Goal: Task Accomplishment & Management: Manage account settings

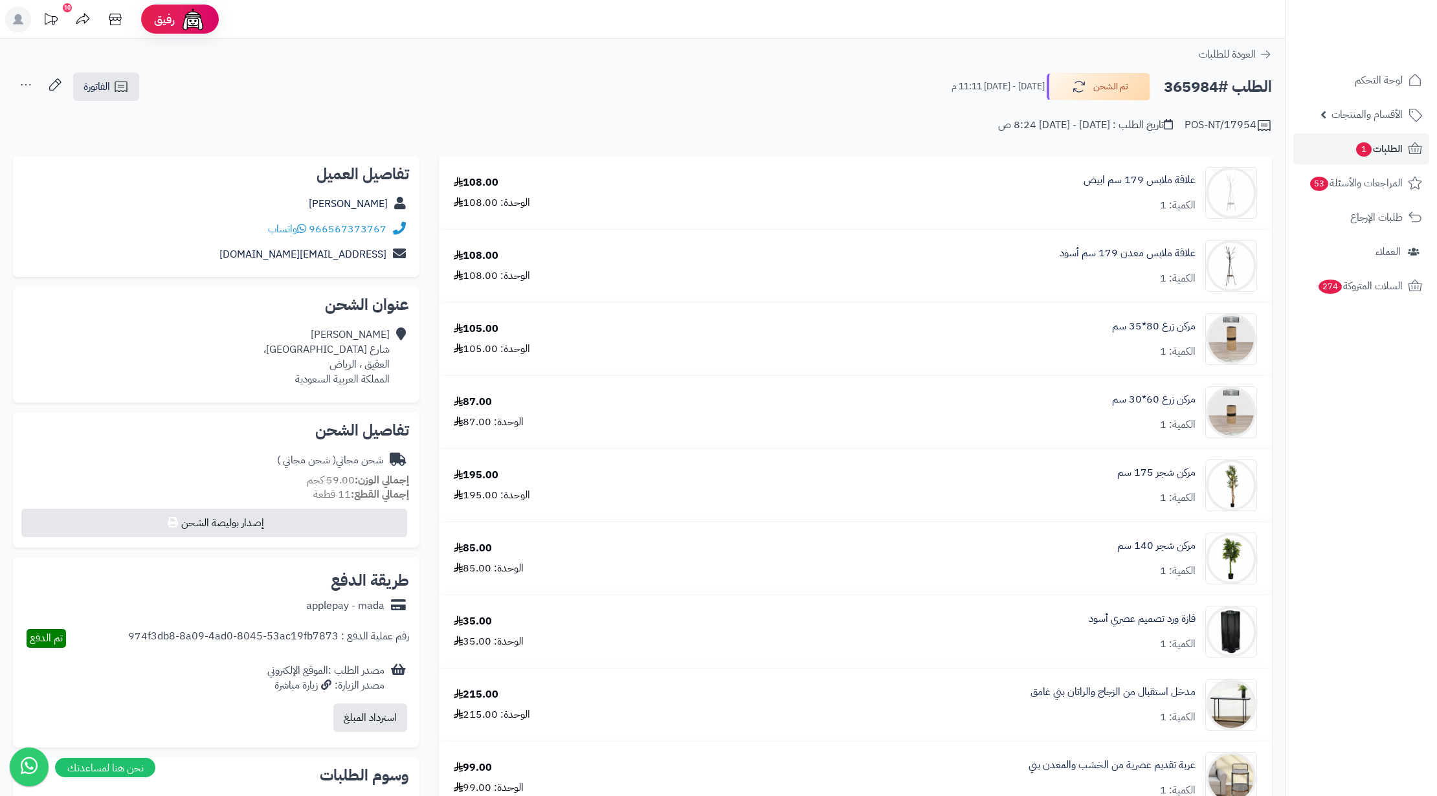
click at [1362, 146] on span "1" at bounding box center [1364, 149] width 16 height 14
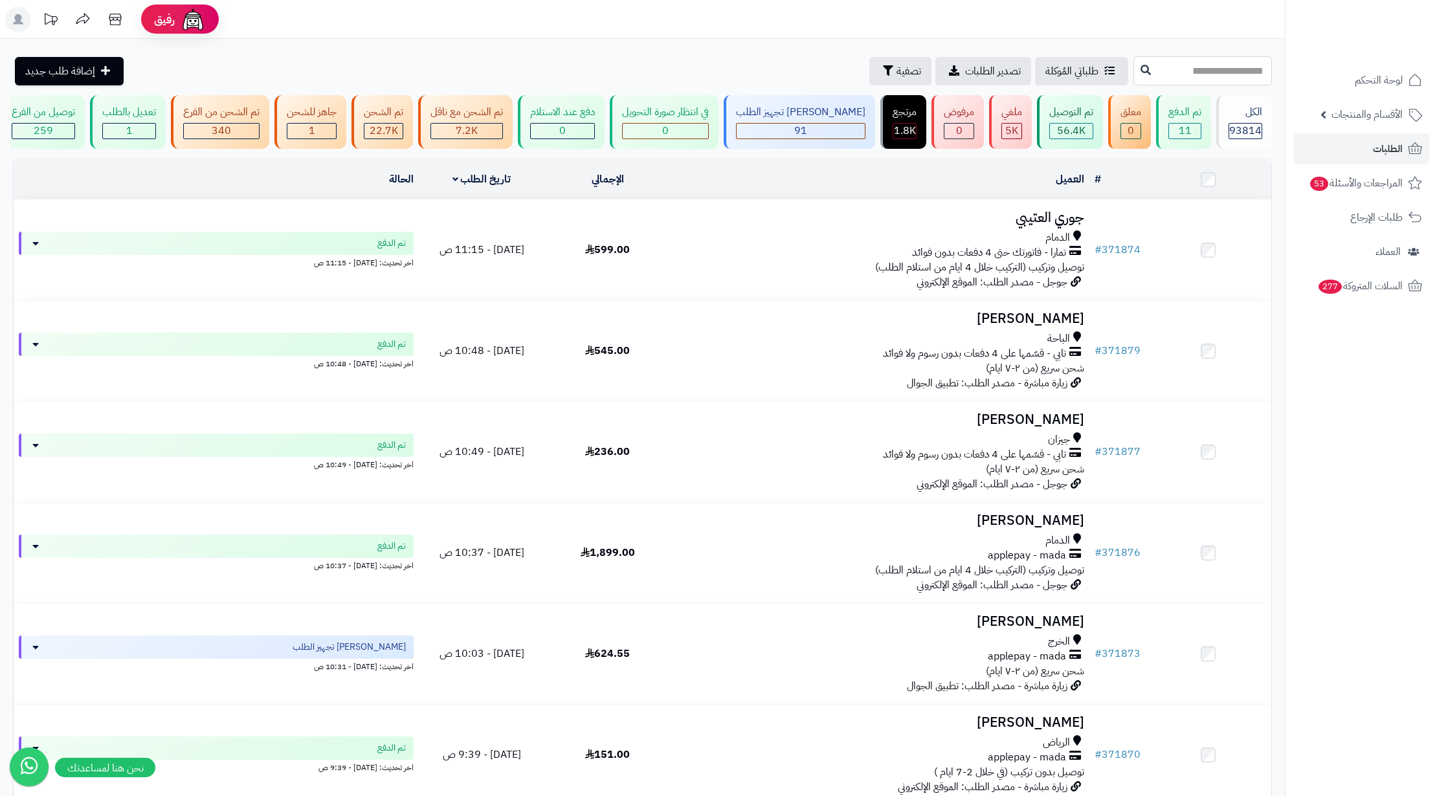
click at [1188, 72] on input "text" at bounding box center [1202, 70] width 138 height 29
paste input "******"
type input "******"
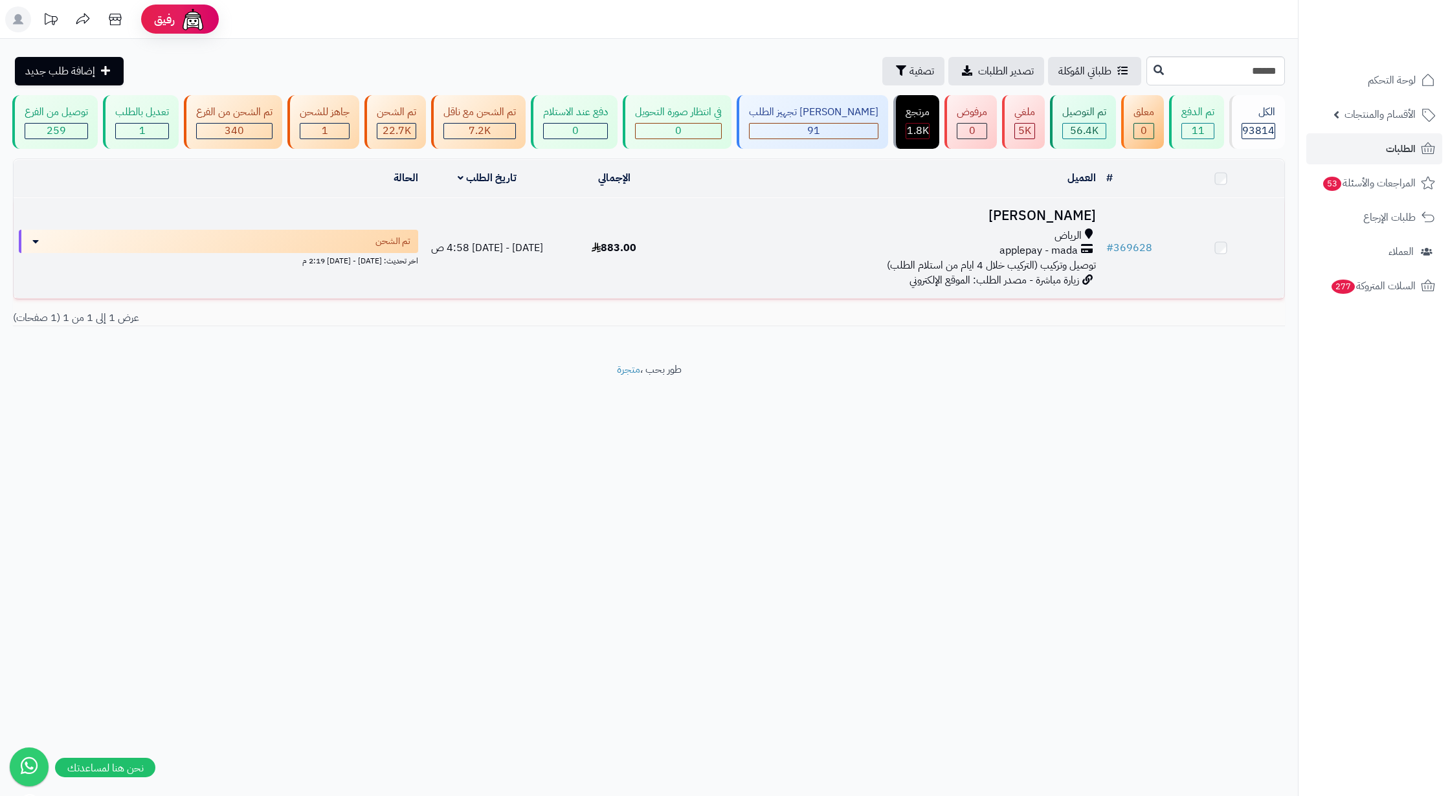
click at [987, 243] on div "الرياض" at bounding box center [889, 235] width 413 height 15
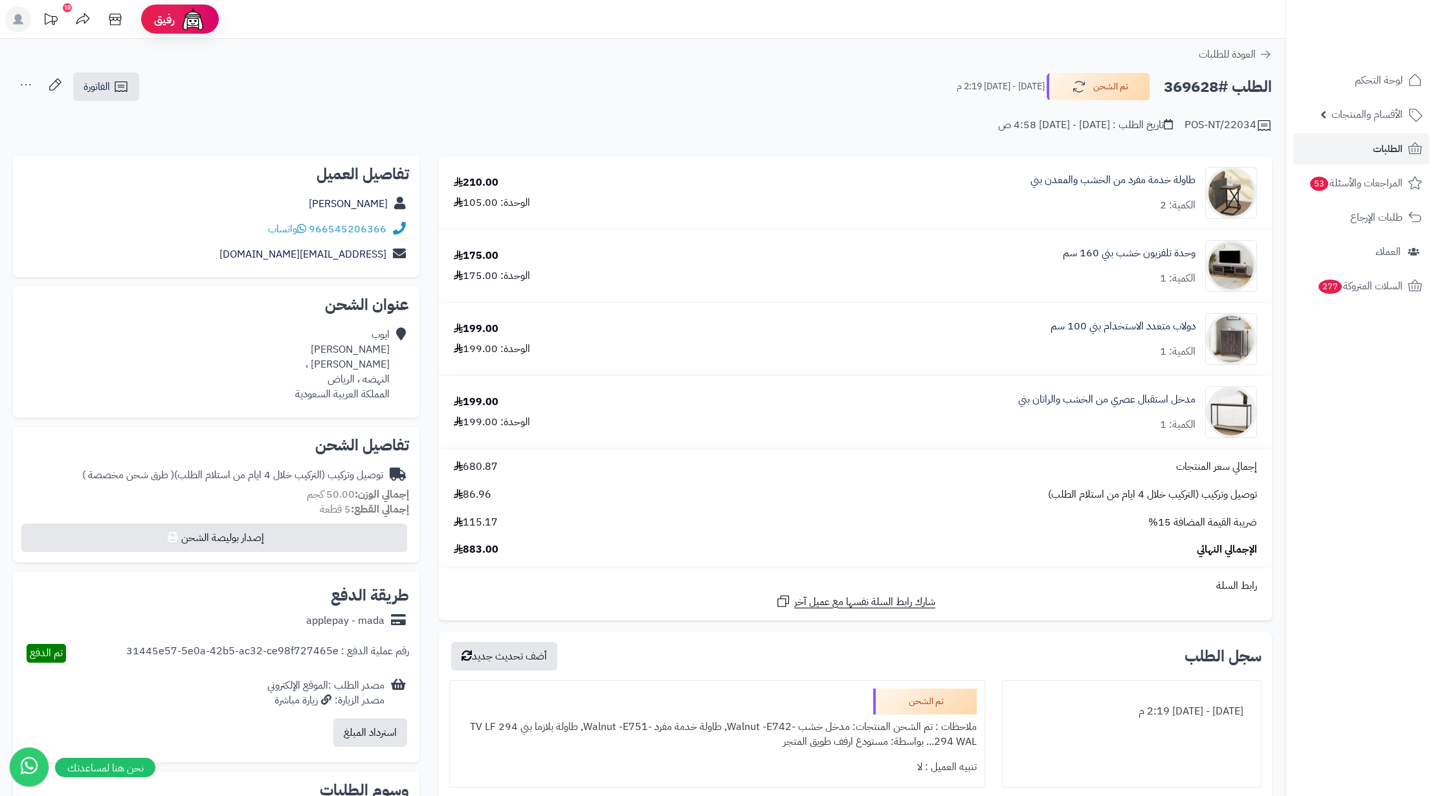
click at [1193, 79] on h2 "الطلب #369628" at bounding box center [1218, 87] width 108 height 27
copy h2 "369628"
click at [1355, 142] on link "الطلبات" at bounding box center [1361, 148] width 136 height 31
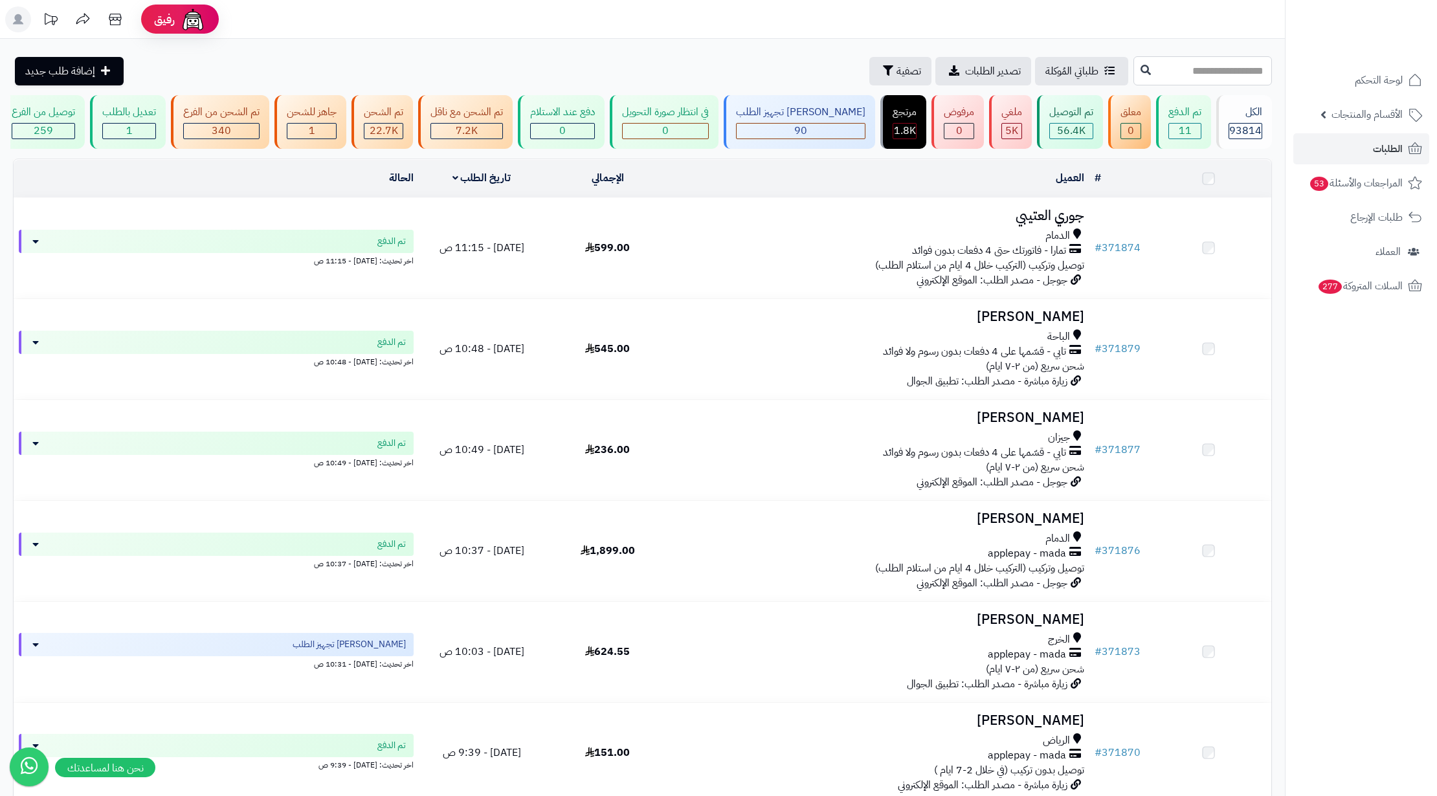
drag, startPoint x: 0, startPoint y: 0, endPoint x: 1215, endPoint y: 78, distance: 1217.1
click at [1215, 78] on input "text" at bounding box center [1202, 70] width 138 height 29
paste input "******"
type input "******"
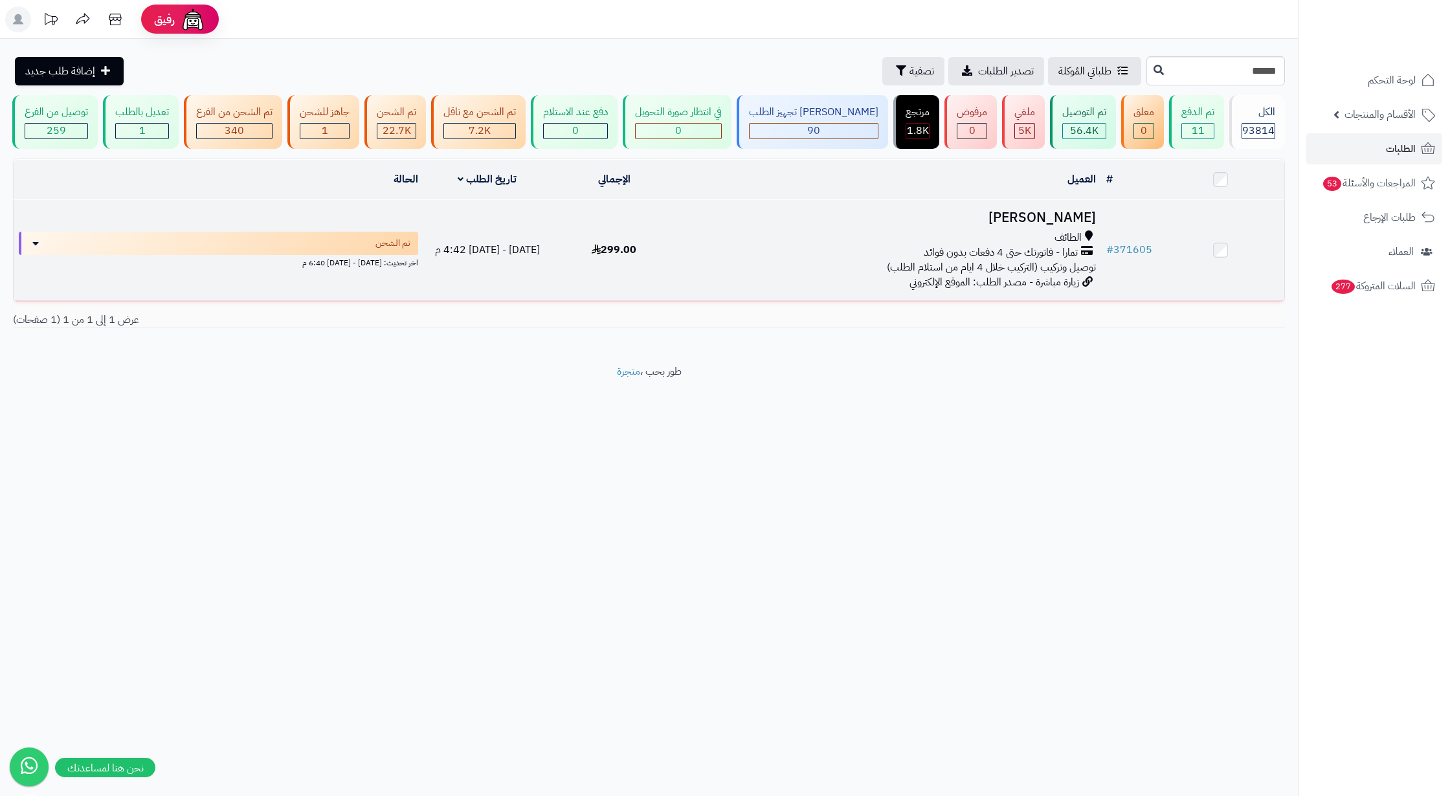
click at [1028, 225] on h3 "[PERSON_NAME]" at bounding box center [889, 217] width 413 height 15
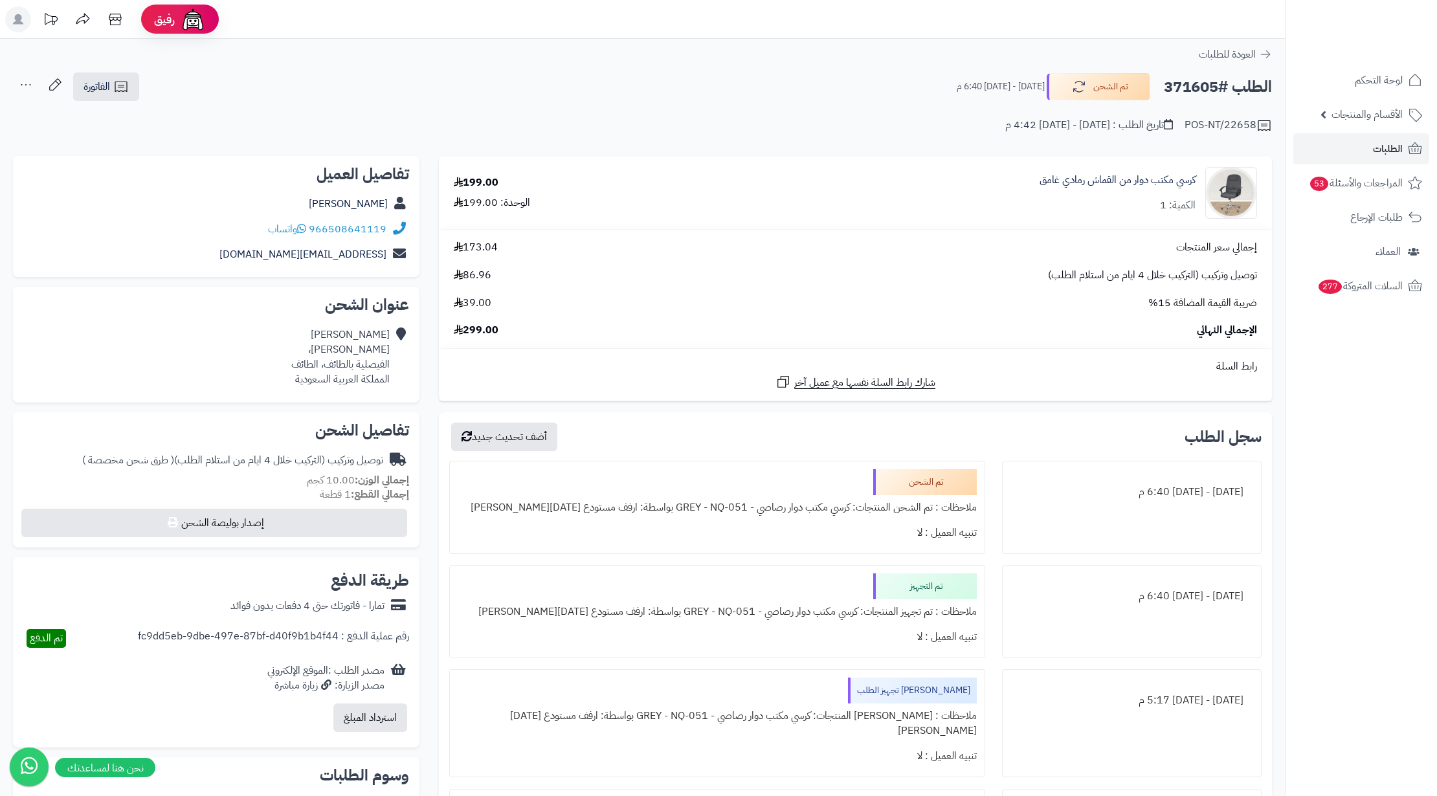
click at [1188, 92] on h2 "الطلب #371605" at bounding box center [1218, 87] width 108 height 27
copy h2 "371605"
click at [1365, 153] on link "الطلبات" at bounding box center [1361, 148] width 136 height 31
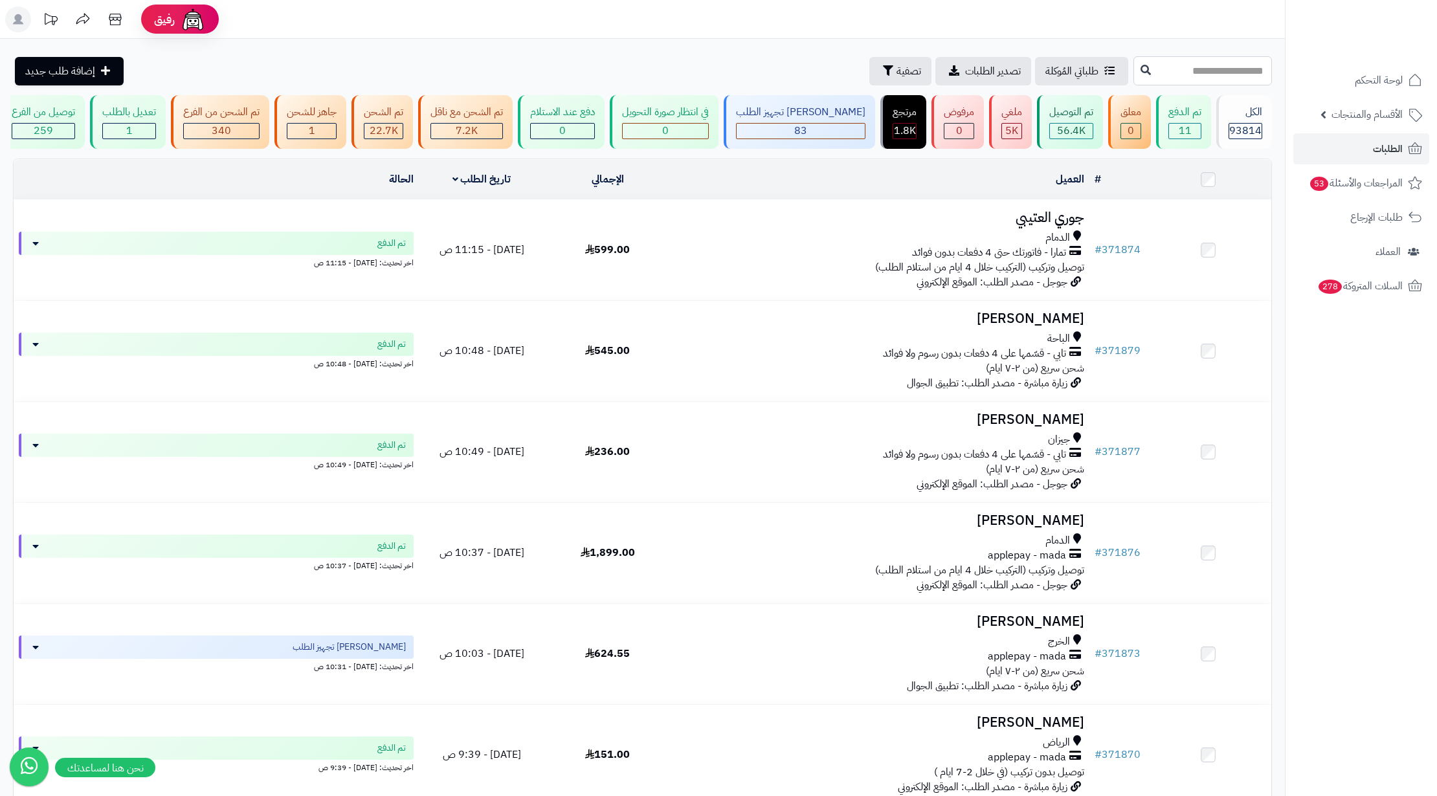
paste input "******"
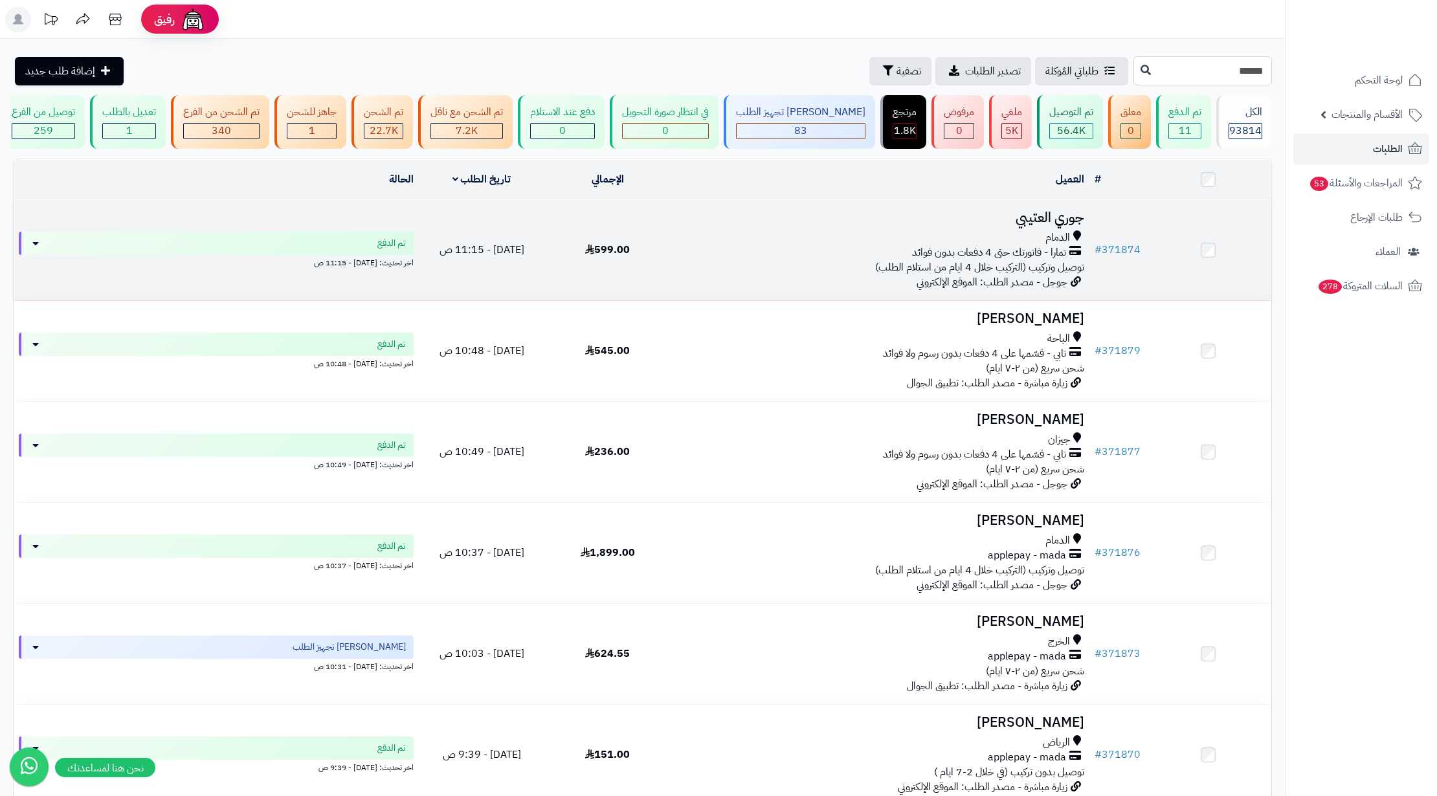
type input "******"
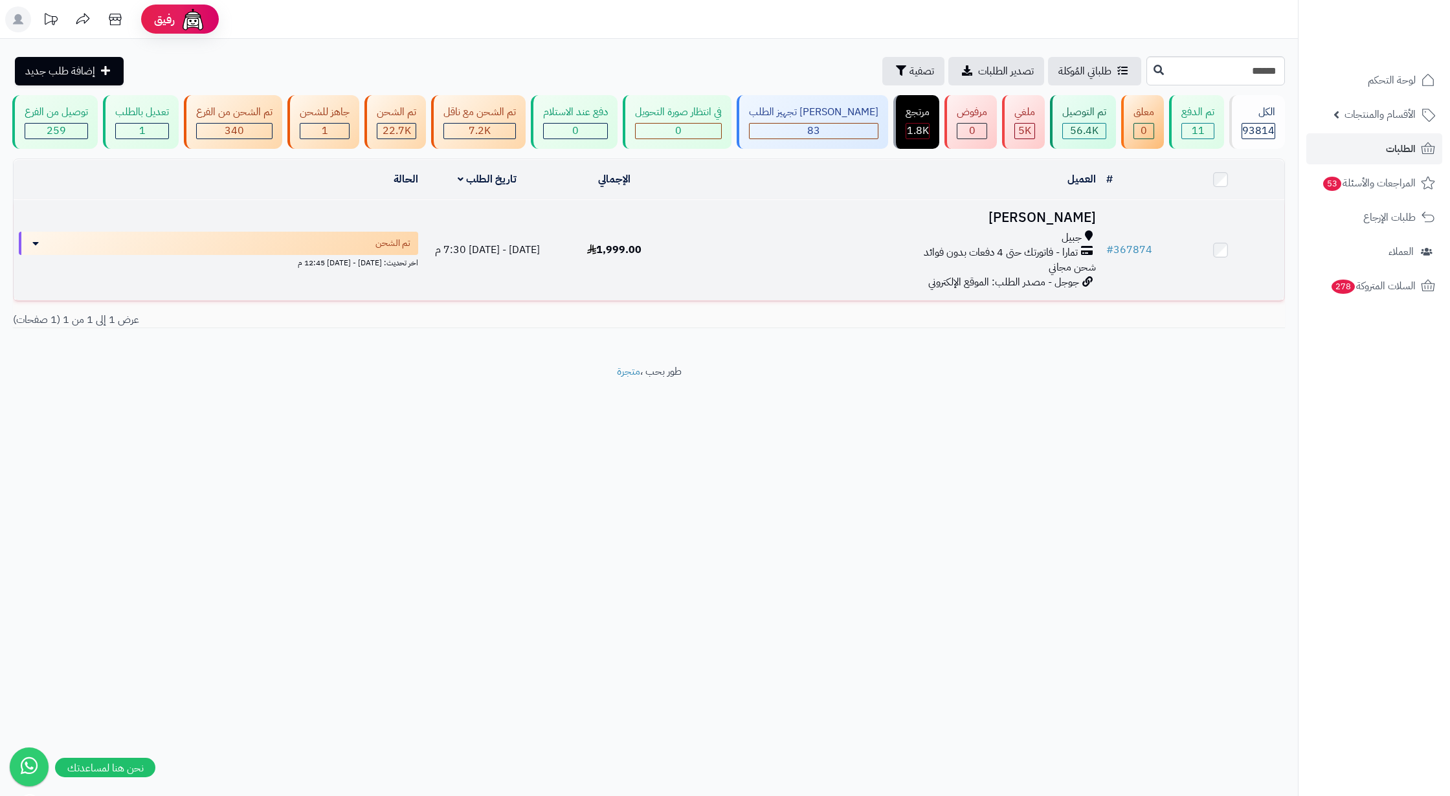
click at [842, 258] on div "تمارا - فاتورتك حتى 4 دفعات بدون فوائد" at bounding box center [889, 252] width 413 height 15
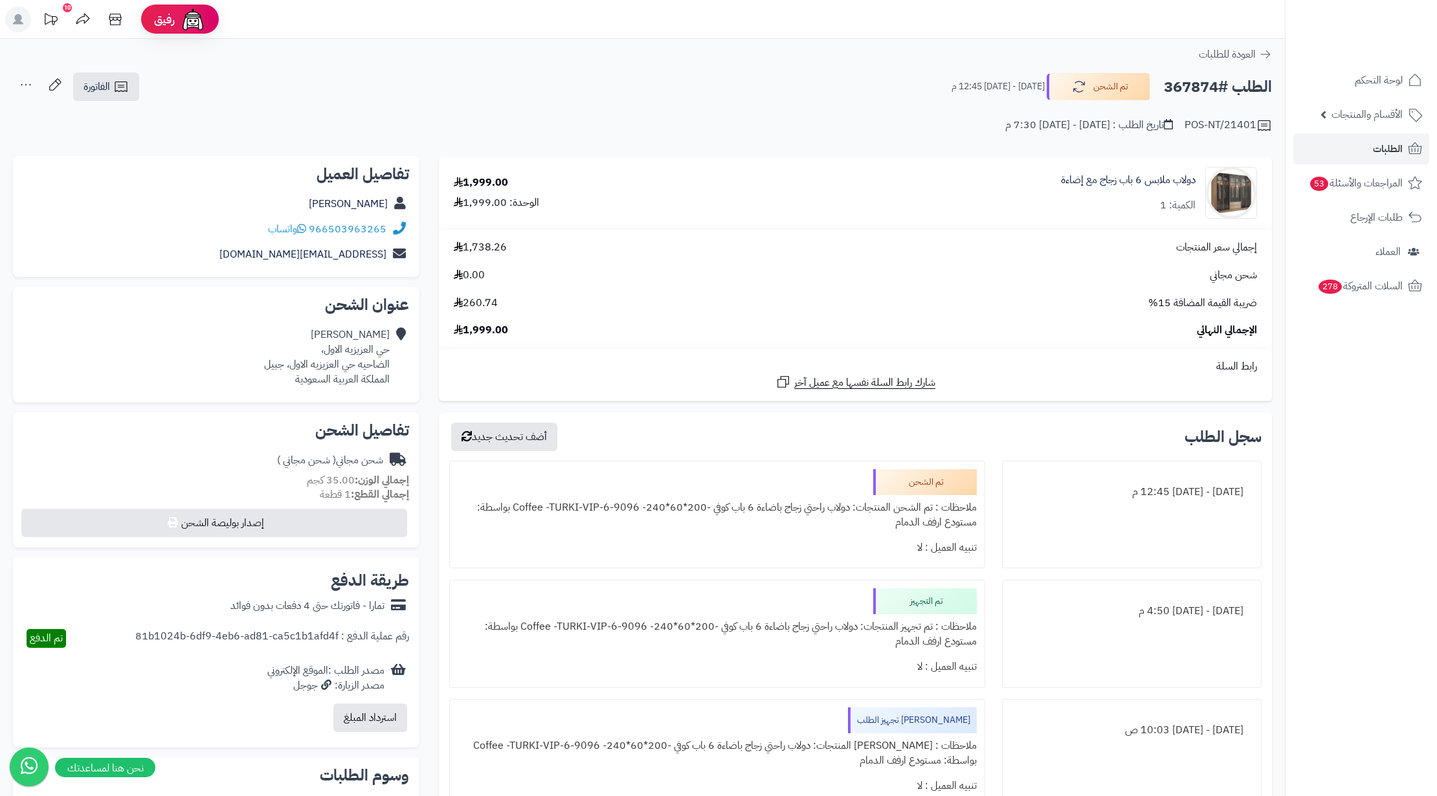
click at [366, 377] on div "يوسف الحربي حي العزيزيه الاول، الضاحيه حي العزيزيه الاول، جبيل المملكة العربية …" at bounding box center [327, 356] width 126 height 59
click at [344, 368] on div "يوسف الحربي حي العزيزيه الاول، الضاحيه حي العزيزيه الاول، جبيل المملكة العربية …" at bounding box center [327, 356] width 126 height 59
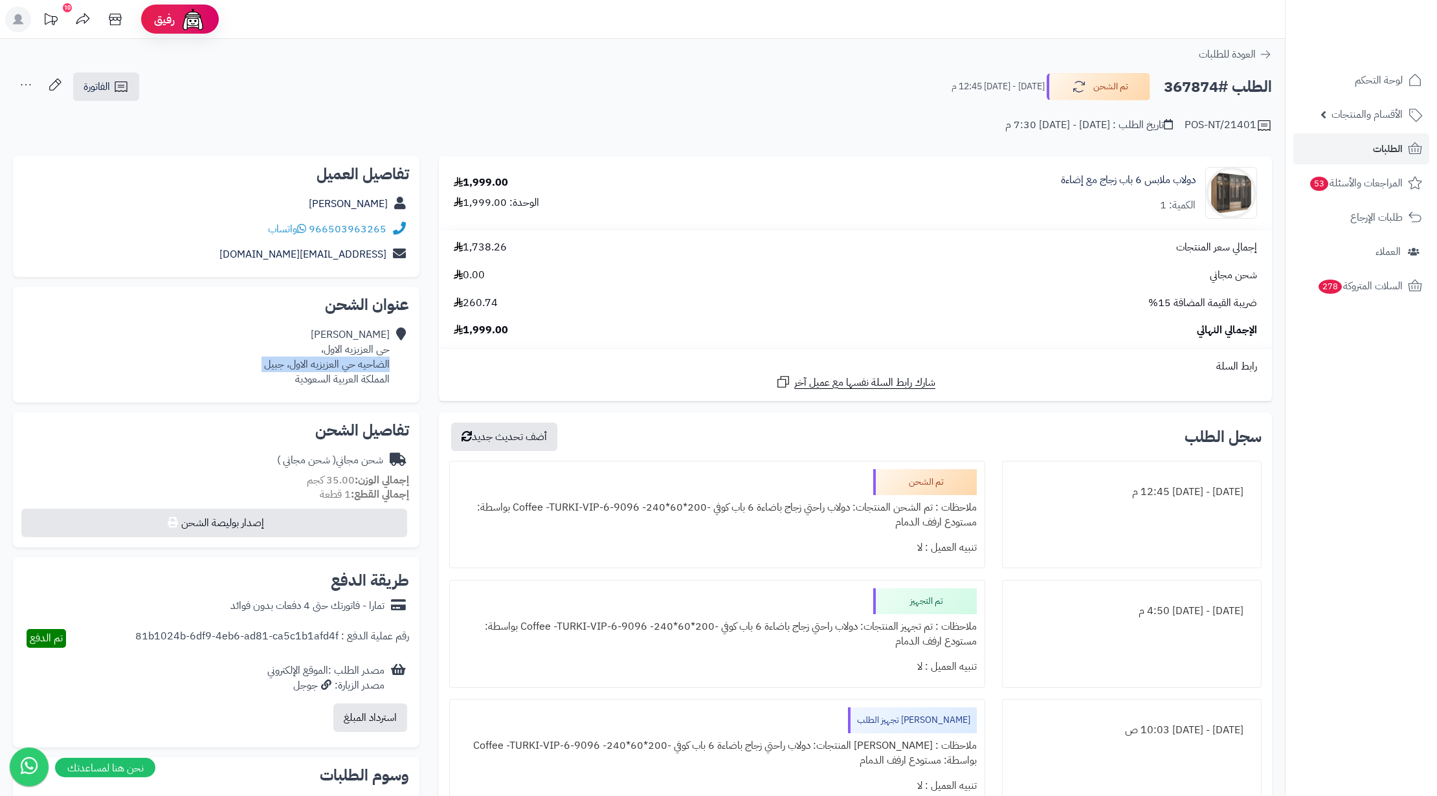
click at [344, 368] on div "يوسف الحربي حي العزيزيه الاول، الضاحيه حي العزيزيه الاول، جبيل المملكة العربية …" at bounding box center [327, 356] width 126 height 59
copy div "الضاحيه حي العزيزيه الاول، جبيل"
click at [123, 96] on link "الفاتورة" at bounding box center [106, 86] width 66 height 28
click at [166, 116] on link "طباعة الفاتورة" at bounding box center [140, 119] width 138 height 29
click at [1207, 91] on h2 "الطلب #367874" at bounding box center [1218, 87] width 108 height 27
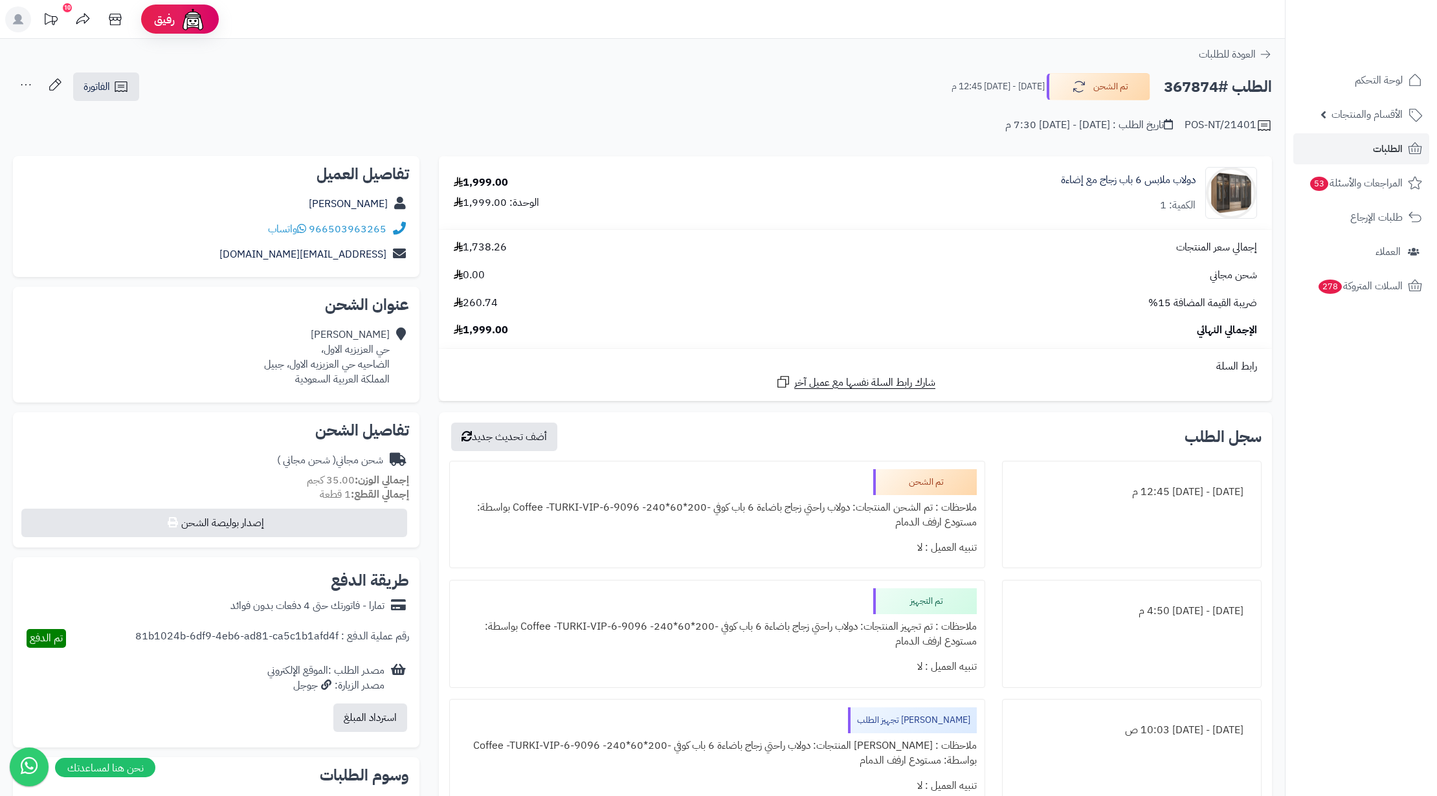
click at [1207, 91] on h2 "الطلب #367874" at bounding box center [1218, 87] width 108 height 27
copy h2 "367874"
click at [1321, 145] on link "الطلبات" at bounding box center [1361, 148] width 136 height 31
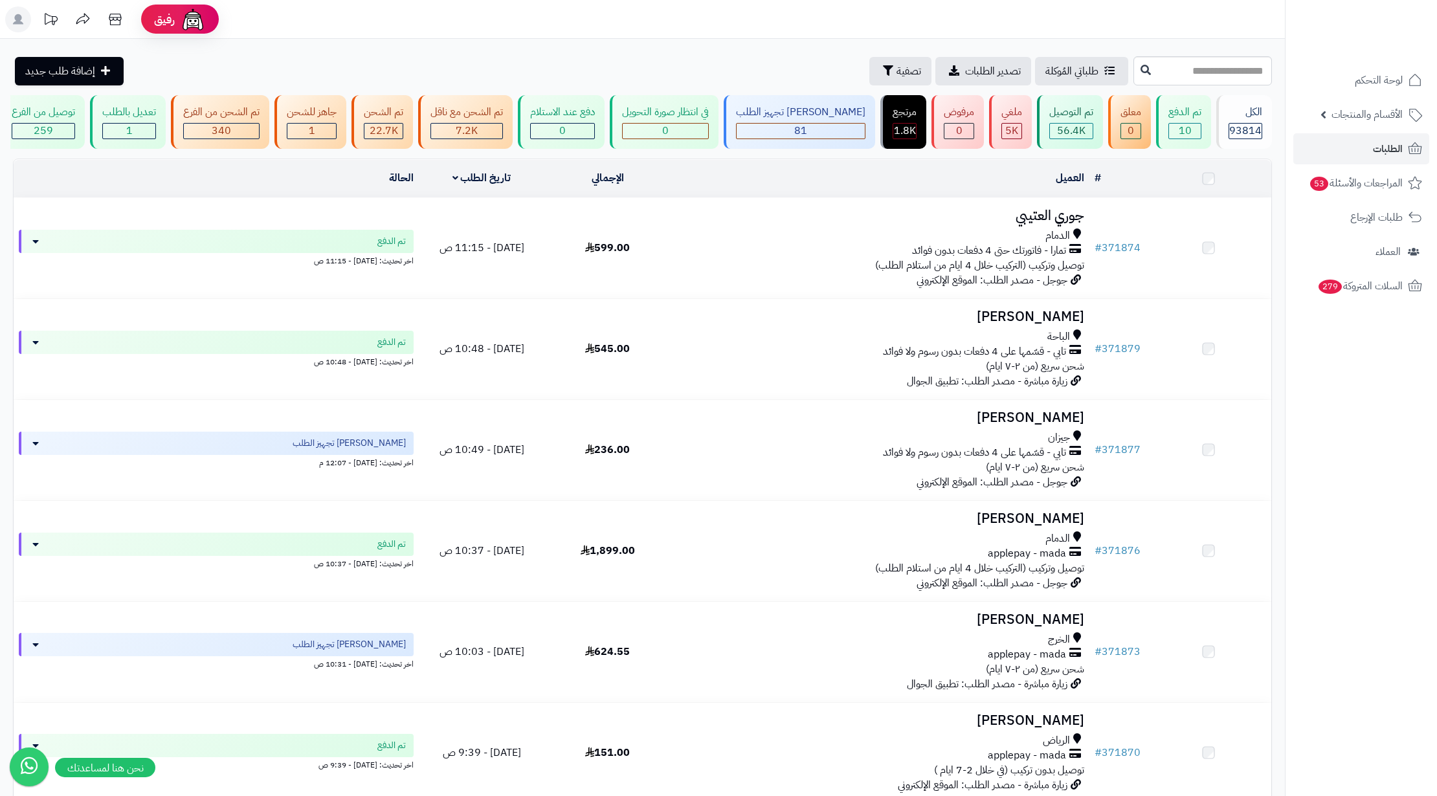
click at [1201, 74] on input "text" at bounding box center [1202, 70] width 138 height 29
type input "******"
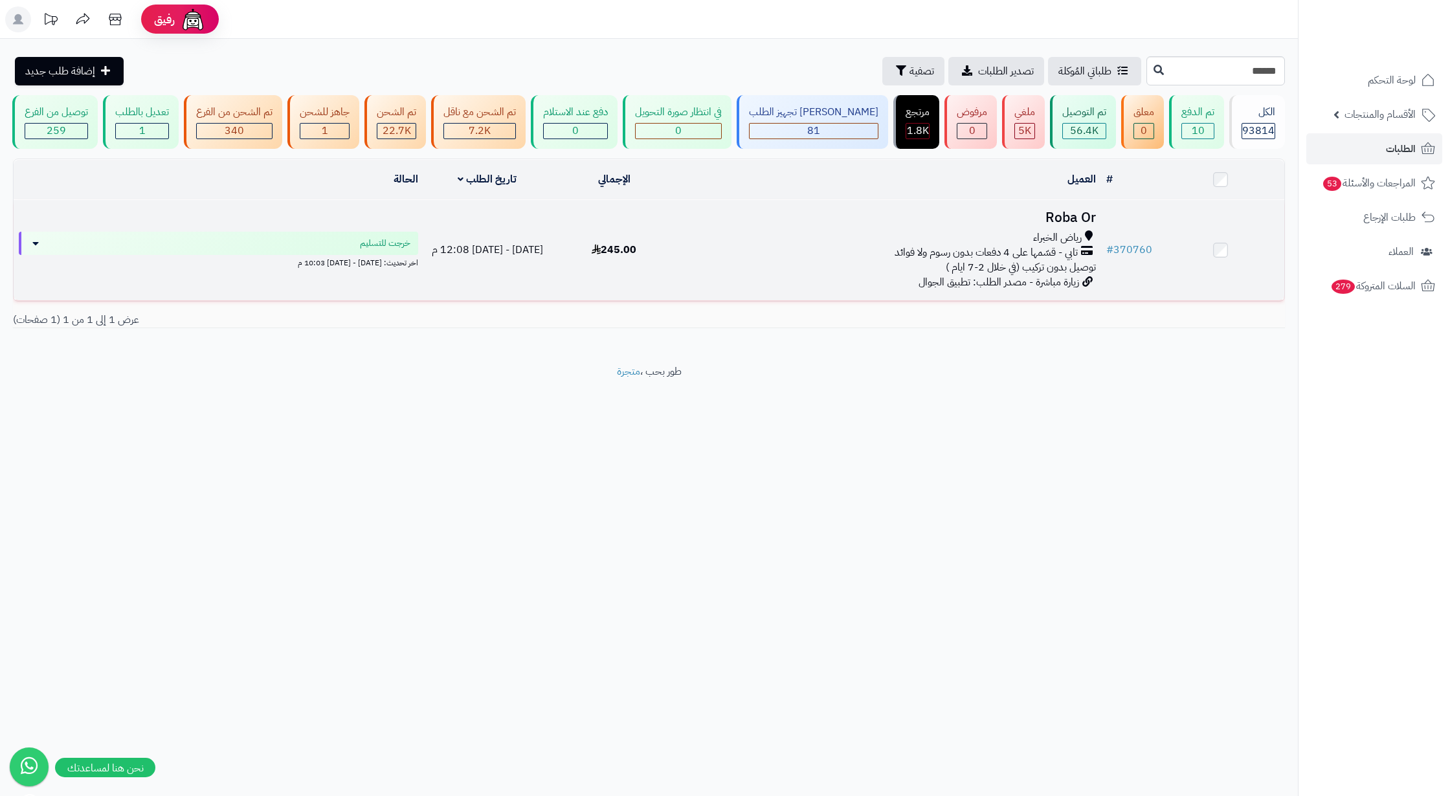
click at [684, 260] on div "تابي - قسّمها على 4 دفعات بدون رسوم ولا فوائد" at bounding box center [889, 252] width 413 height 15
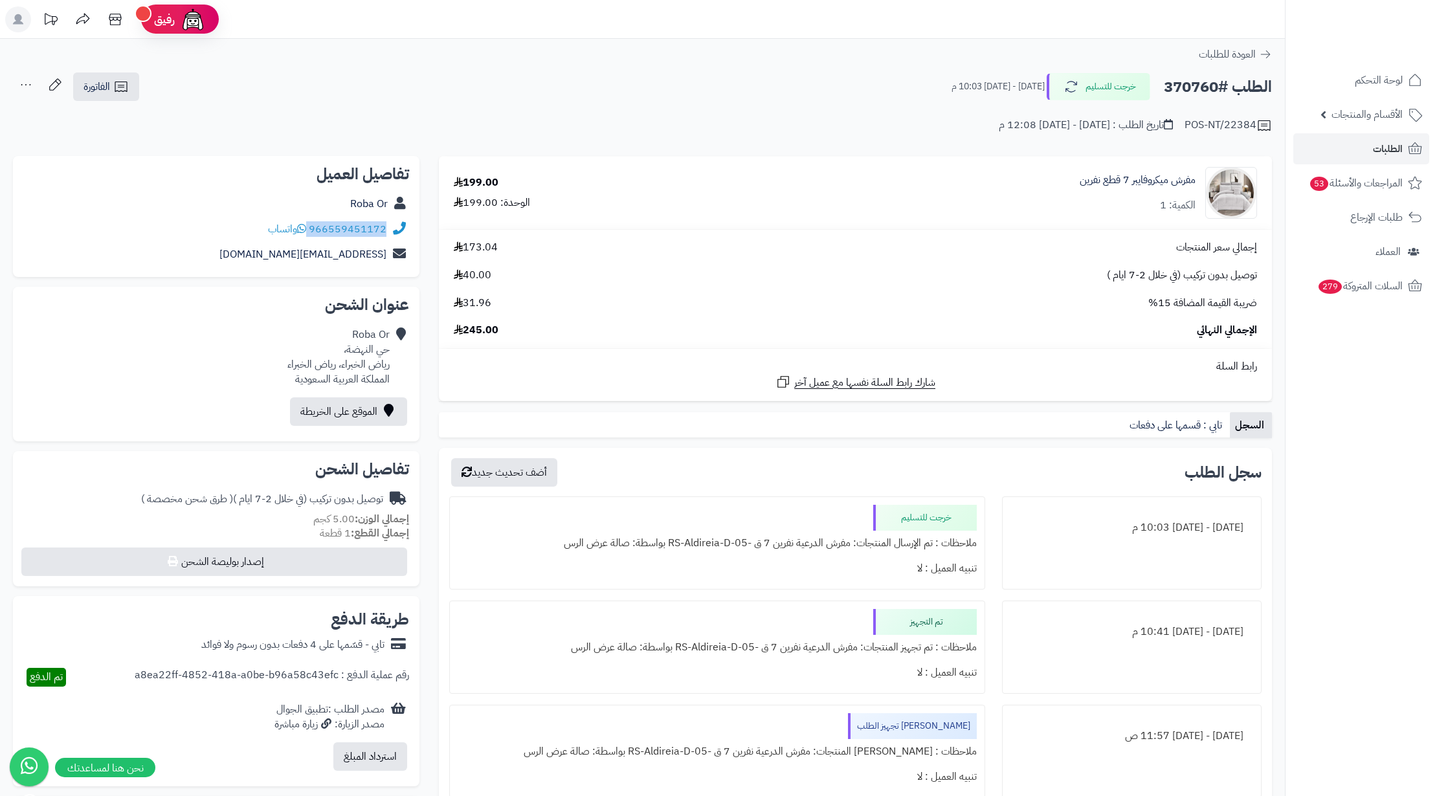
drag, startPoint x: 395, startPoint y: 226, endPoint x: 309, endPoint y: 234, distance: 86.4
click at [309, 234] on div "966559451172 واتساب" at bounding box center [216, 229] width 386 height 25
copy div "966559451172"
click at [1358, 150] on link "الطلبات" at bounding box center [1361, 148] width 136 height 31
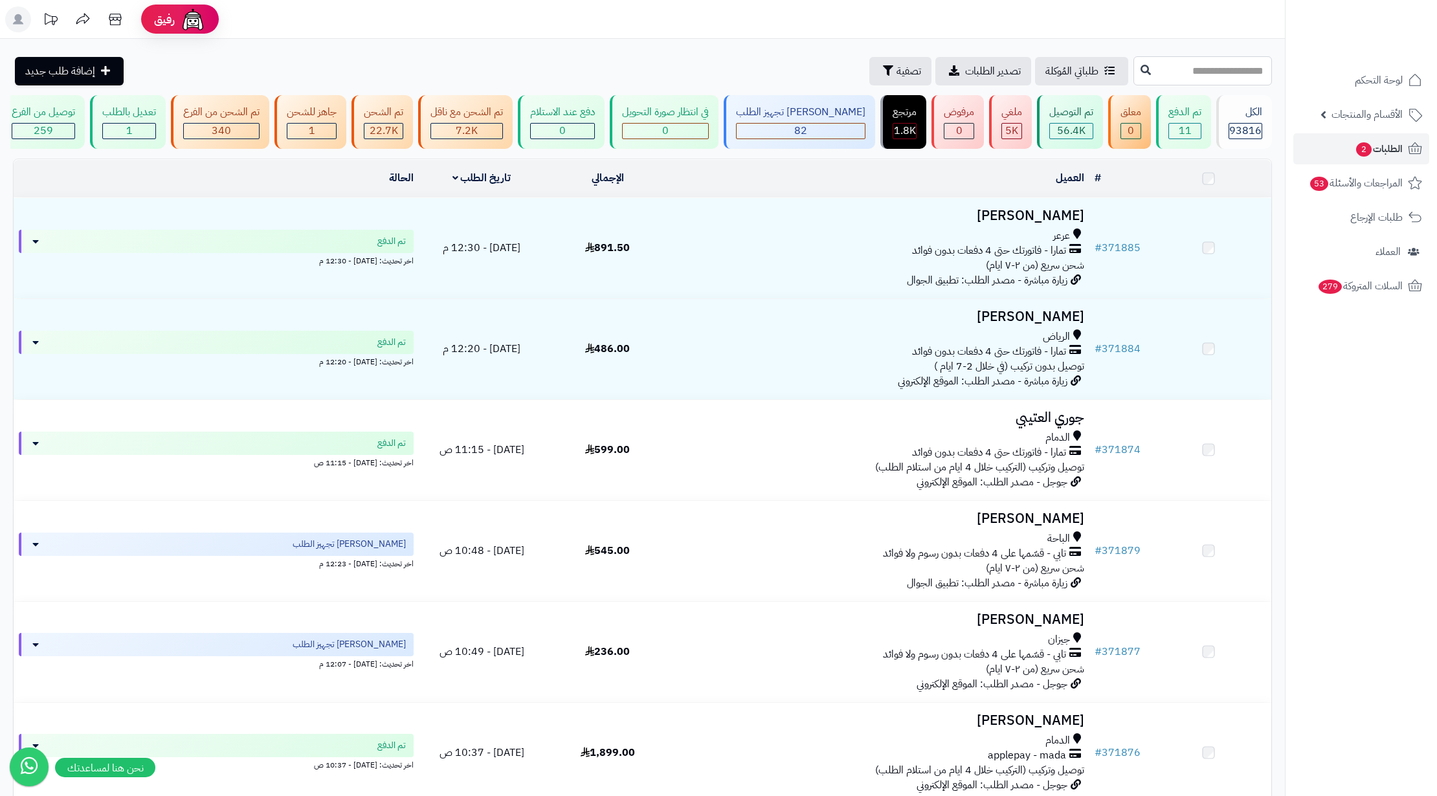
drag, startPoint x: 0, startPoint y: 0, endPoint x: 1200, endPoint y: 61, distance: 1201.3
click at [1209, 71] on input "text" at bounding box center [1202, 70] width 138 height 29
paste input "******"
type input "******"
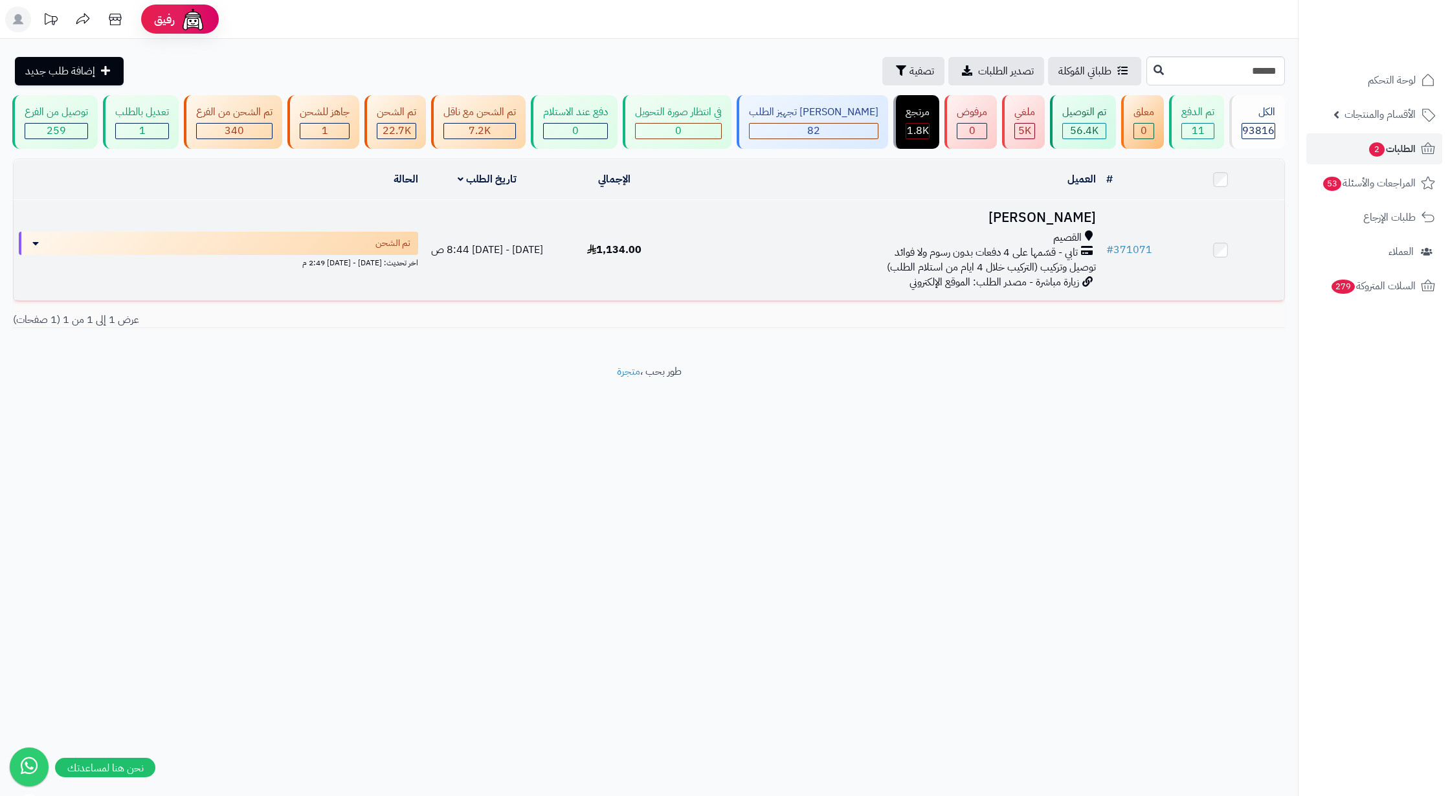
click at [982, 238] on td "الياس الحربي القصيم تابي - قسّمها على 4 دفعات بدون رسوم ولا فوائد توصيل وتركيب …" at bounding box center [889, 250] width 423 height 100
click at [725, 245] on div "القصيم" at bounding box center [889, 237] width 413 height 15
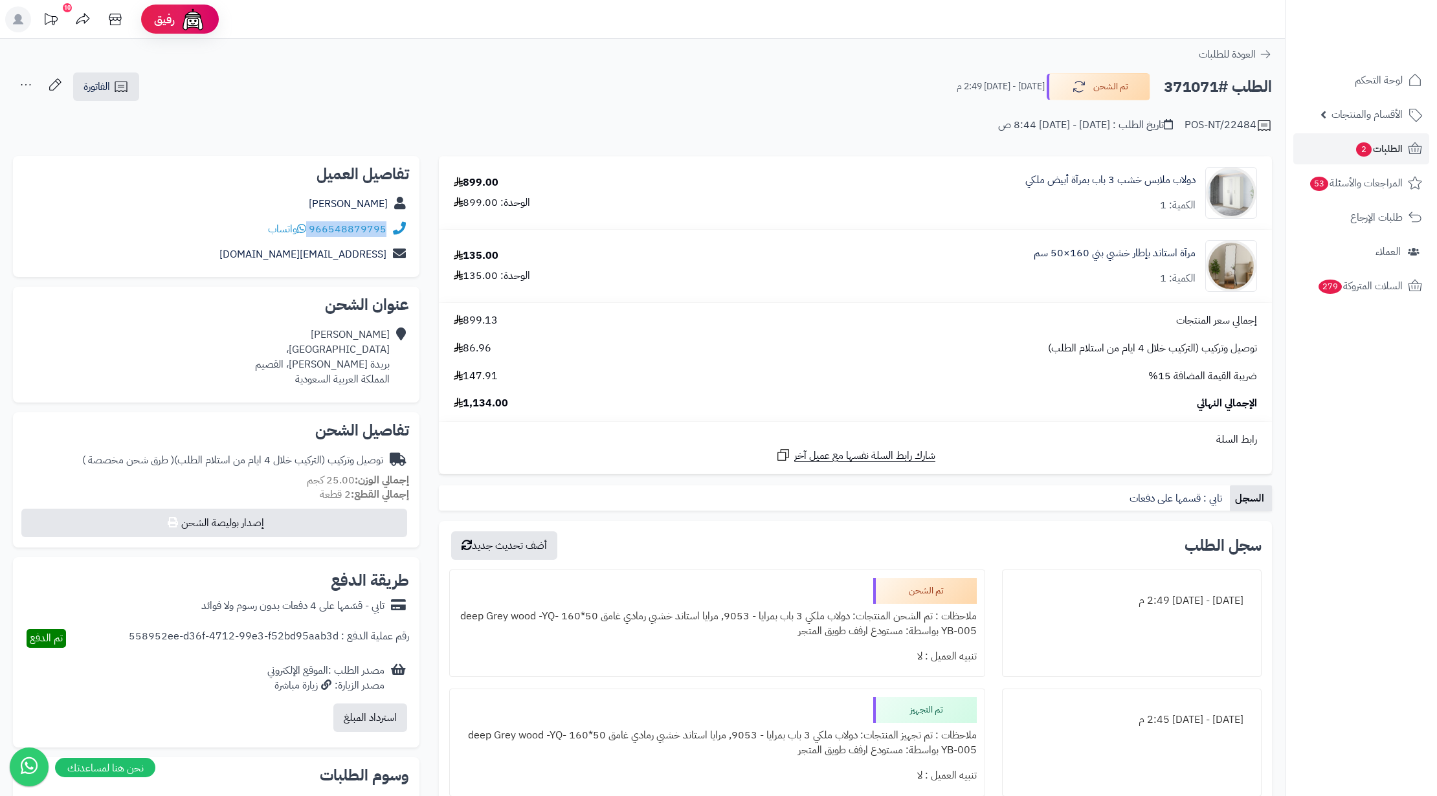
drag, startPoint x: 389, startPoint y: 228, endPoint x: 304, endPoint y: 220, distance: 85.1
click at [304, 220] on div "966548879795 واتساب" at bounding box center [216, 229] width 386 height 25
copy div "966548879795"
click at [1206, 75] on h2 "الطلب #371071" at bounding box center [1218, 87] width 108 height 27
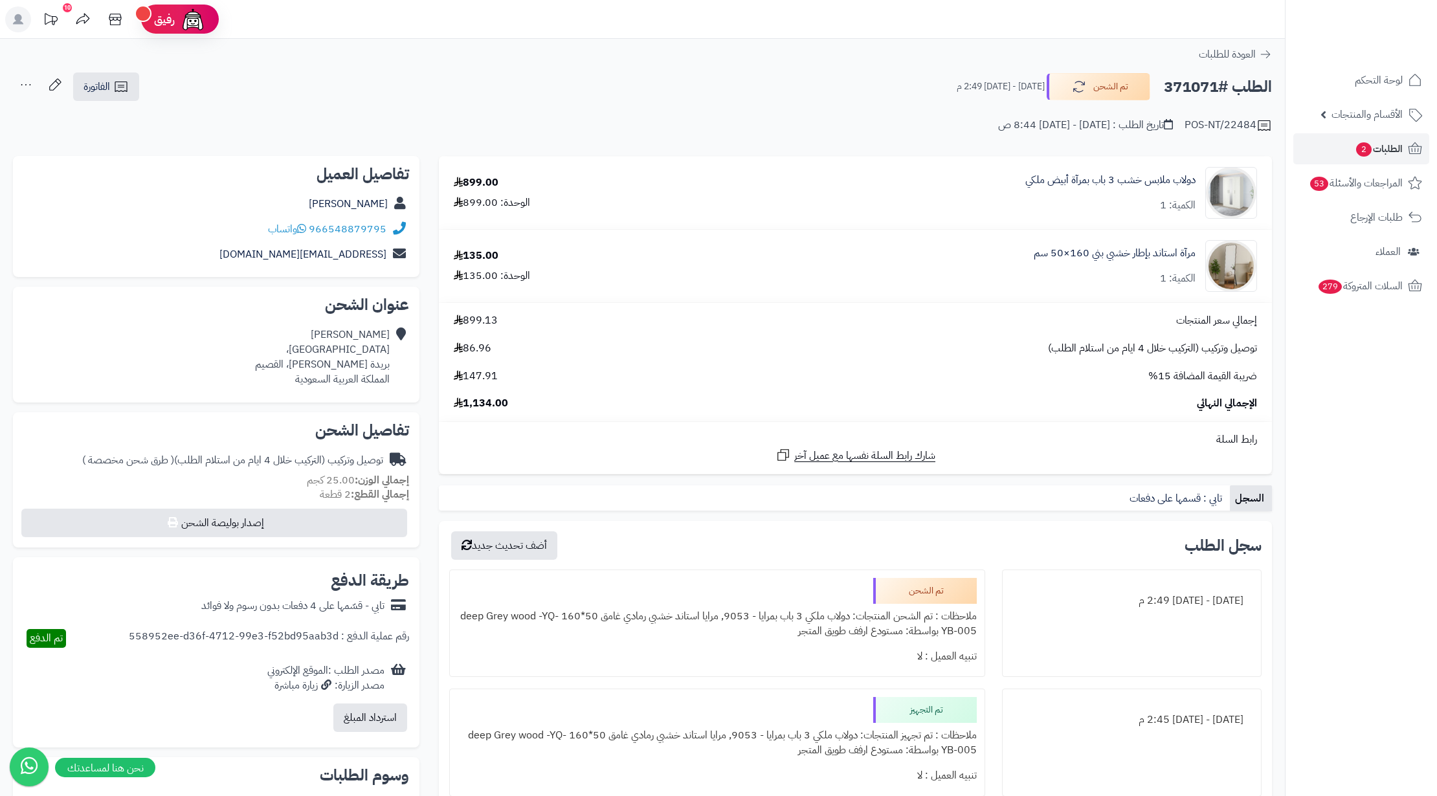
copy h2 "371071"
click at [360, 364] on div "الياس الحربي شارع الرياض، بريدة الضاحي، القصيم المملكة العربية السعودية" at bounding box center [322, 356] width 135 height 59
copy div "بريدة الضاحي، القصيم"
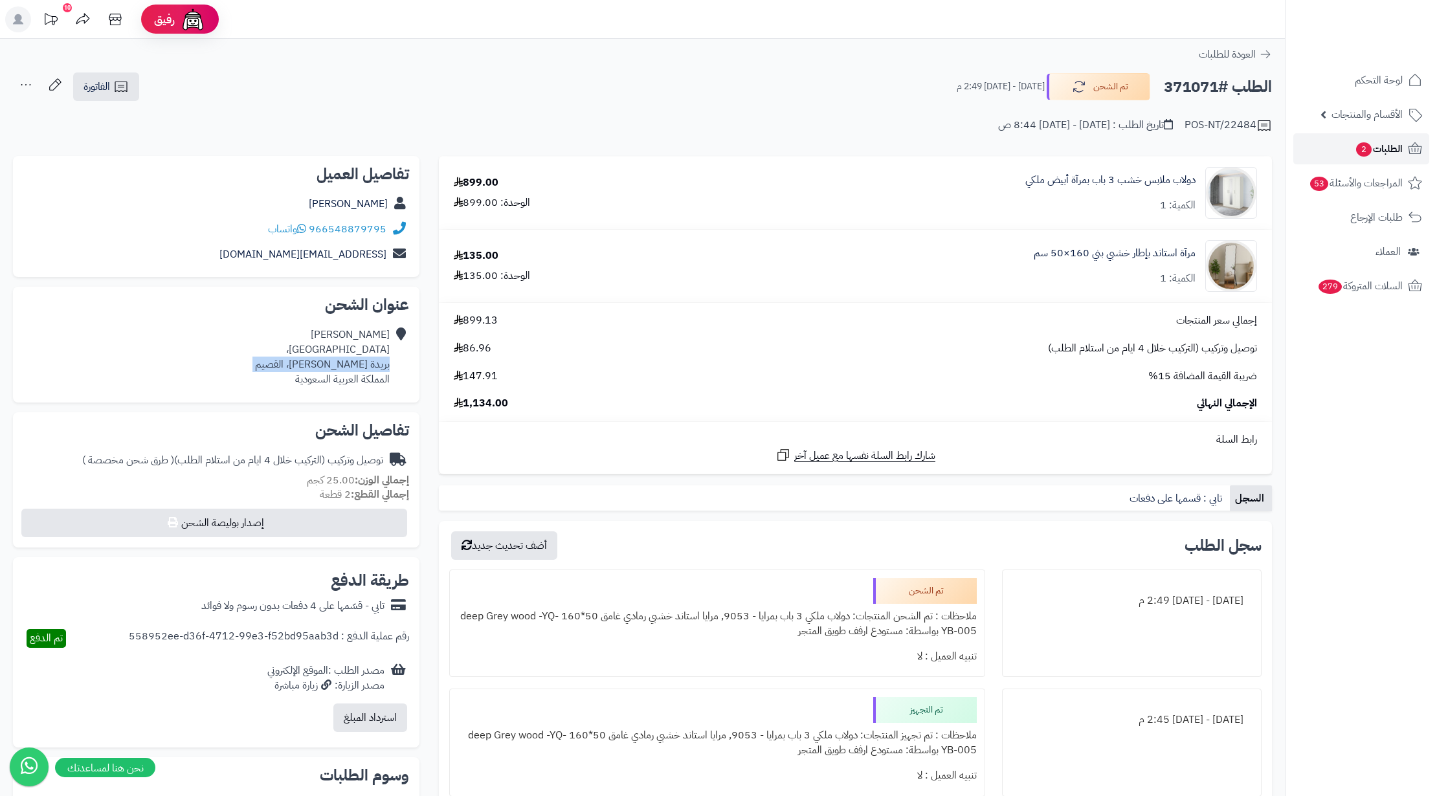
click at [1394, 155] on span "الطلبات 2" at bounding box center [1378, 149] width 48 height 18
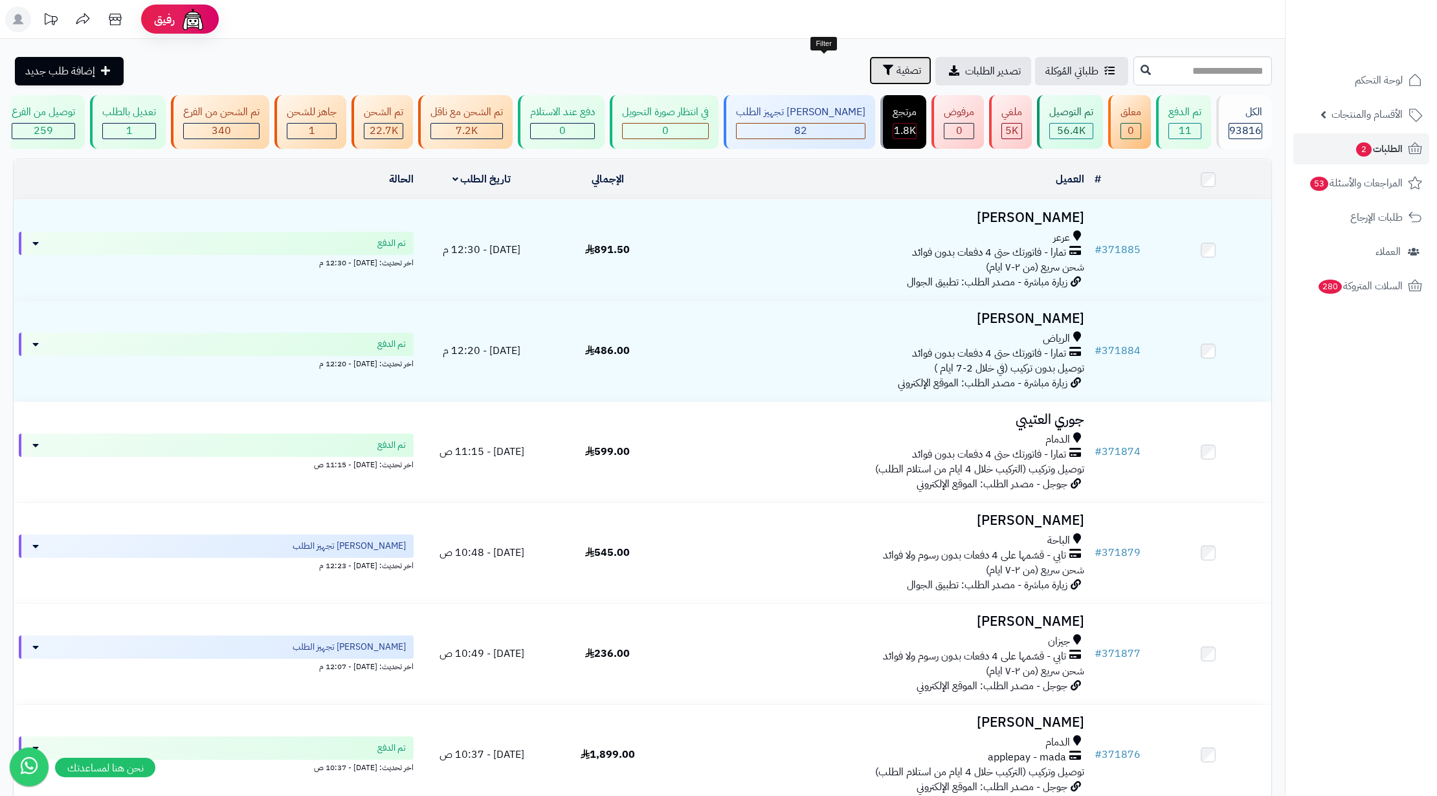
click at [869, 82] on button "تصفية" at bounding box center [900, 70] width 62 height 28
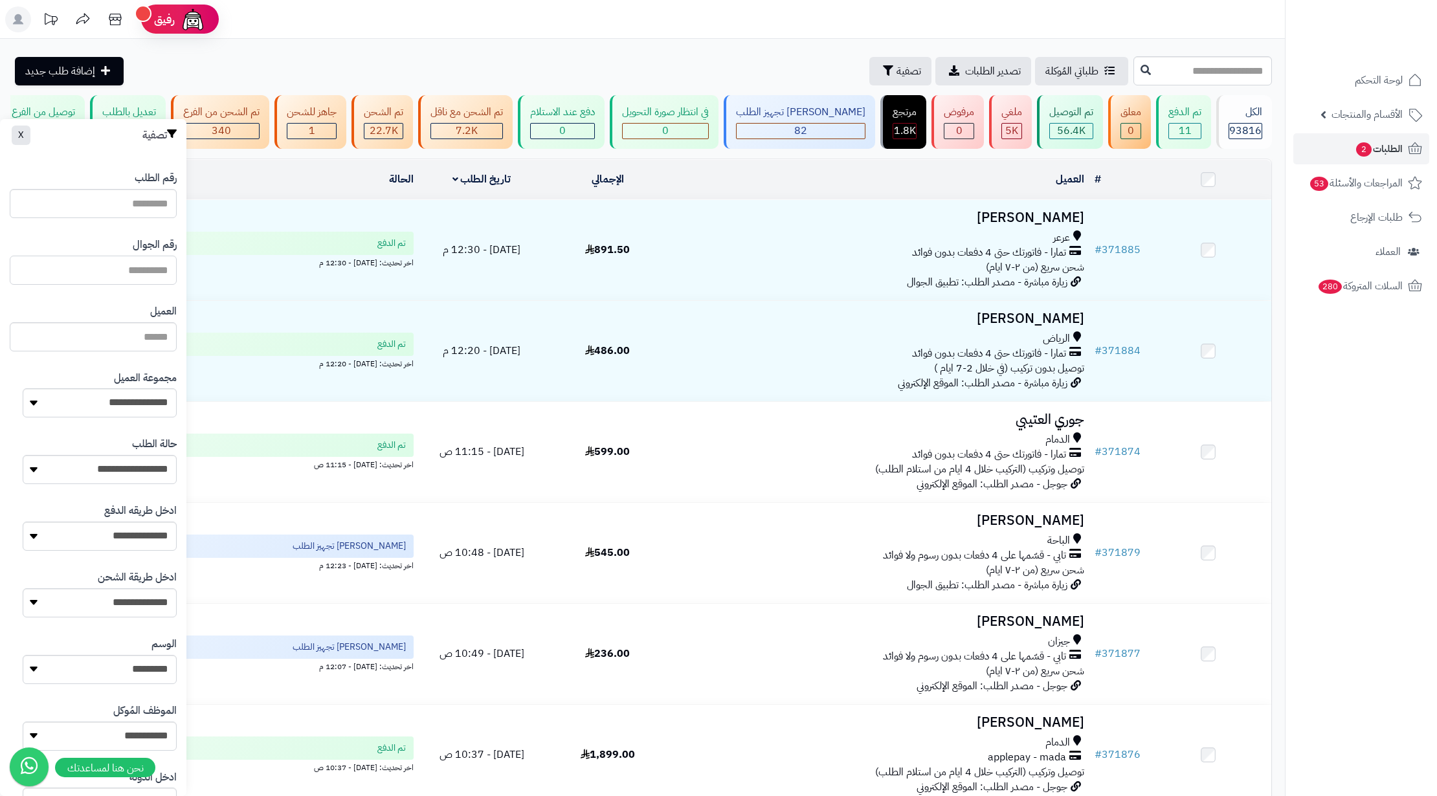
click at [153, 270] on input "text" at bounding box center [93, 270] width 167 height 29
paste input "*********"
type input "*********"
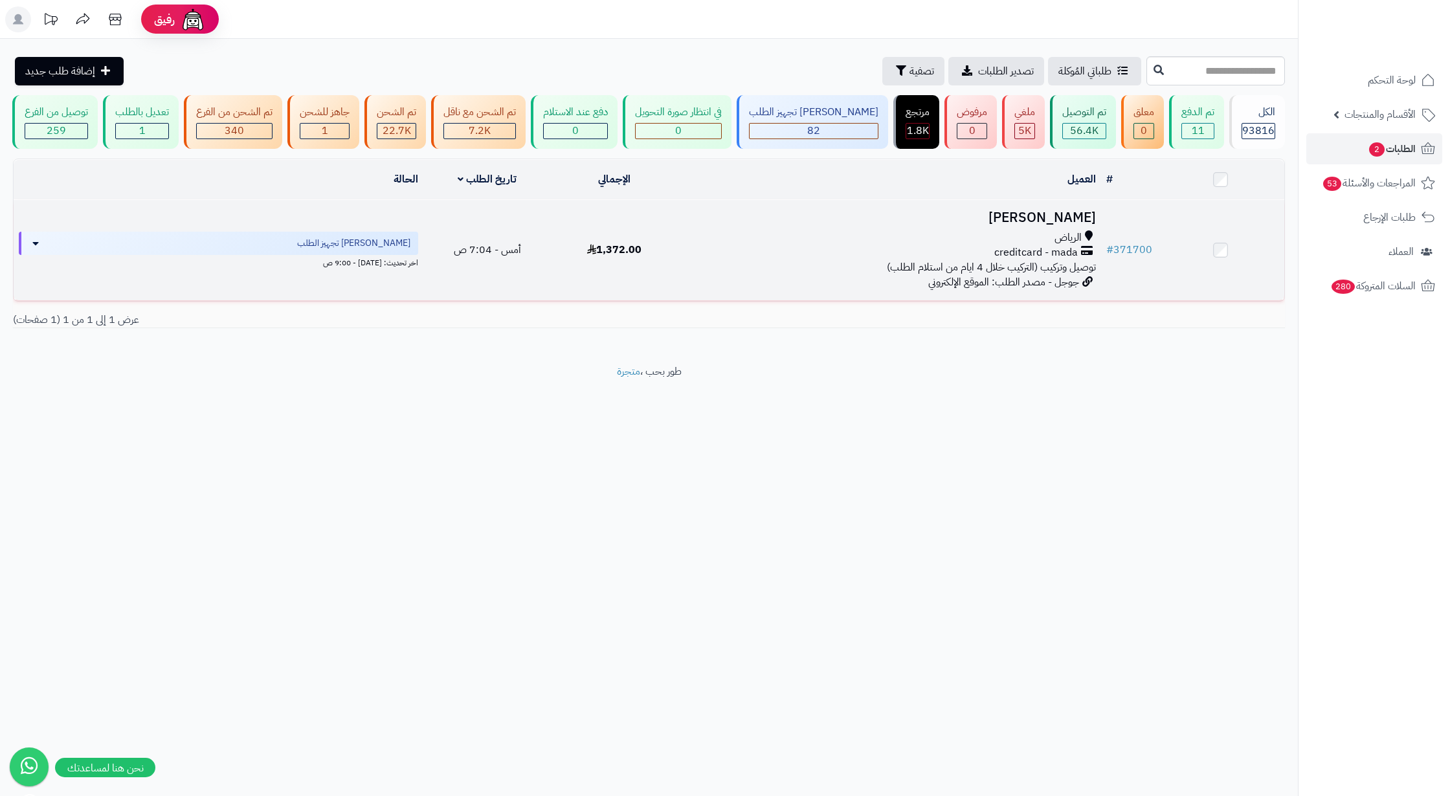
click at [766, 275] on div "الرياض creditcard - mada توصيل وتركيب (التركيب خلال 4 ايام من استلام الطلب)" at bounding box center [889, 252] width 413 height 45
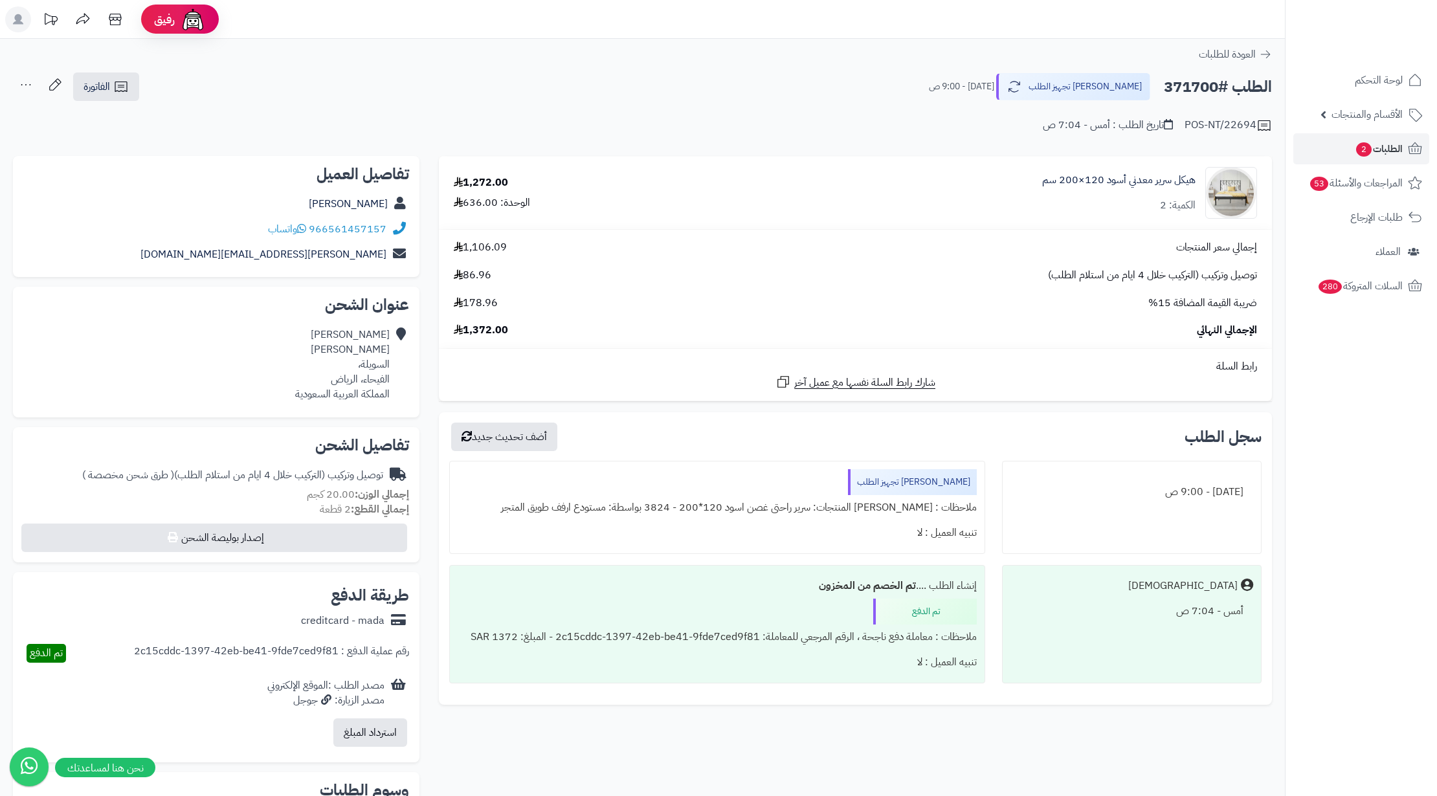
click at [1187, 79] on h2 "الطلب #371700" at bounding box center [1218, 87] width 108 height 27
copy h2 "371700"
click at [1323, 149] on link "الطلبات 2" at bounding box center [1361, 148] width 136 height 31
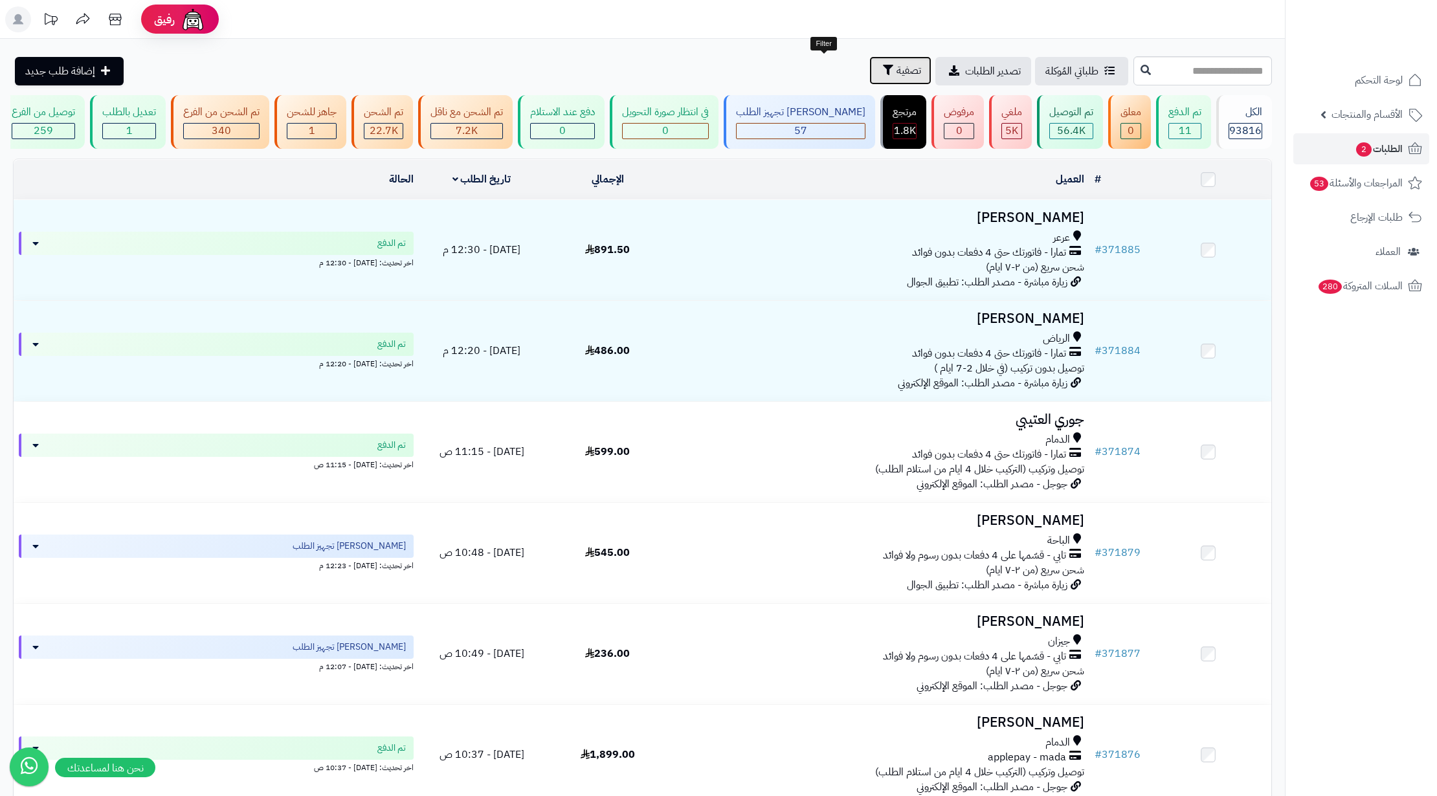
click at [883, 65] on icon "button" at bounding box center [888, 70] width 10 height 10
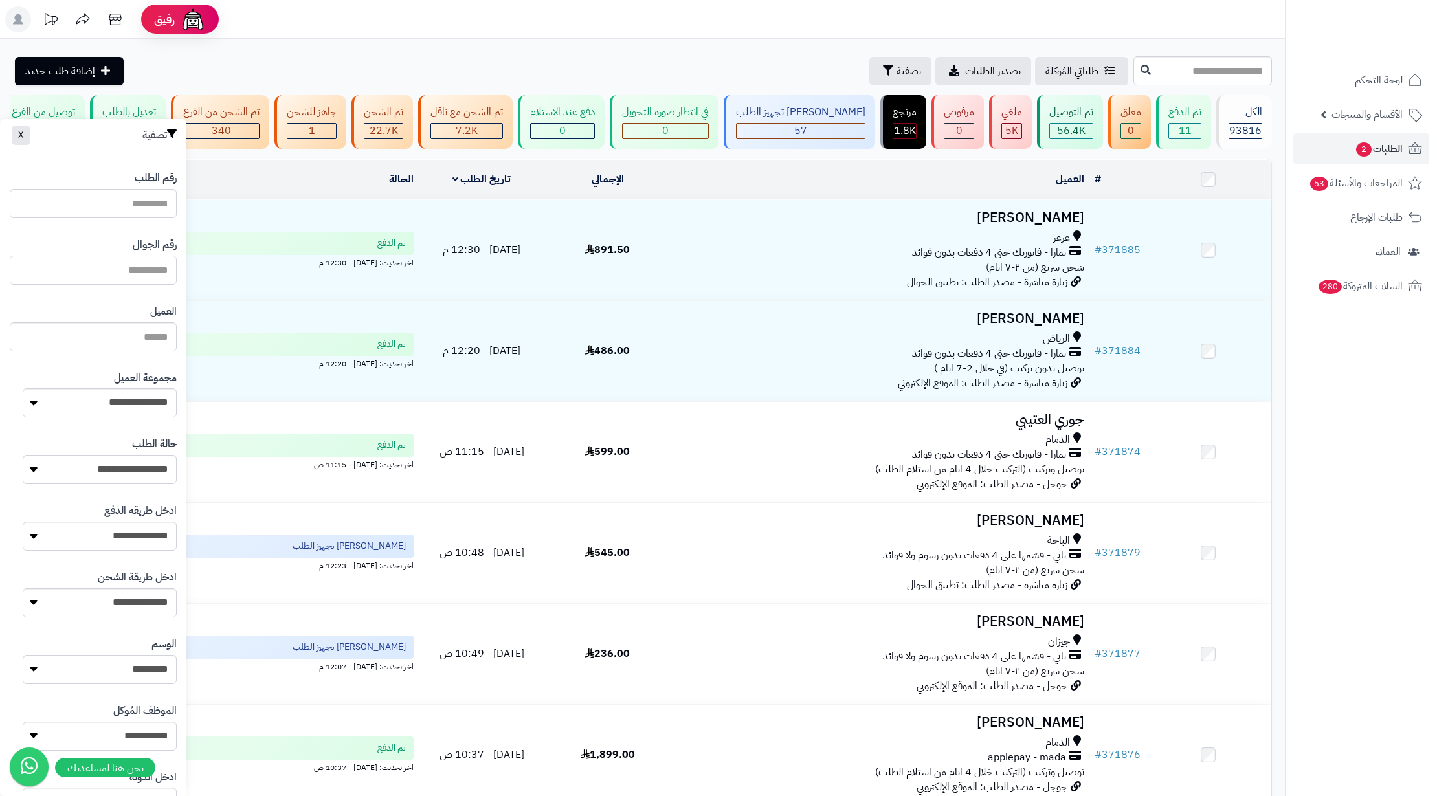
drag, startPoint x: 126, startPoint y: 270, endPoint x: 129, endPoint y: 264, distance: 7.0
click at [126, 270] on input "text" at bounding box center [93, 270] width 167 height 29
paste input "*********"
type input "*********"
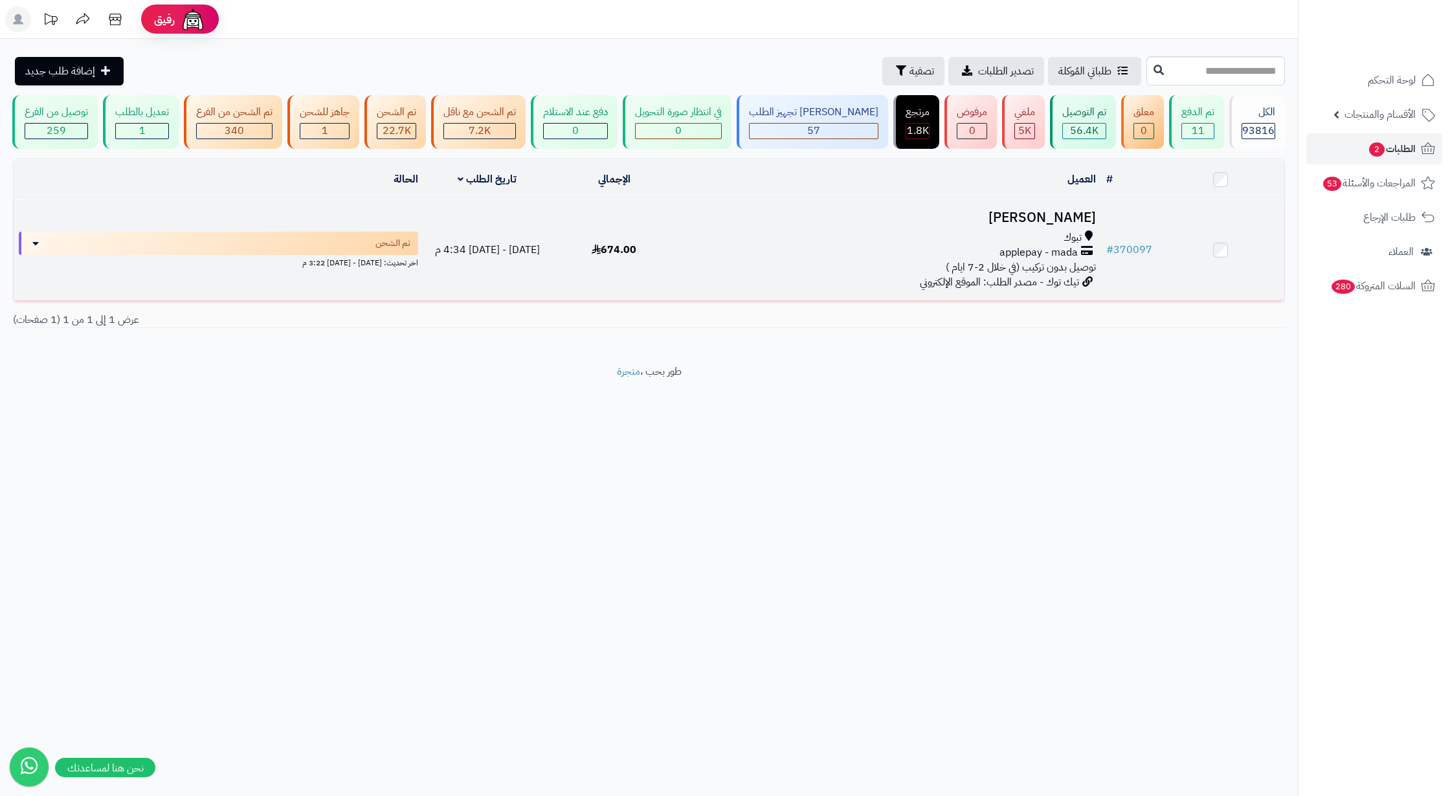
click at [681, 281] on td "محمد العميري تبوك applepay - mada توصيل بدون تركيب (في خلال 2-7 ايام ) تيك توك …" at bounding box center [889, 250] width 423 height 100
click at [692, 260] on div "applepay - mada" at bounding box center [889, 252] width 413 height 15
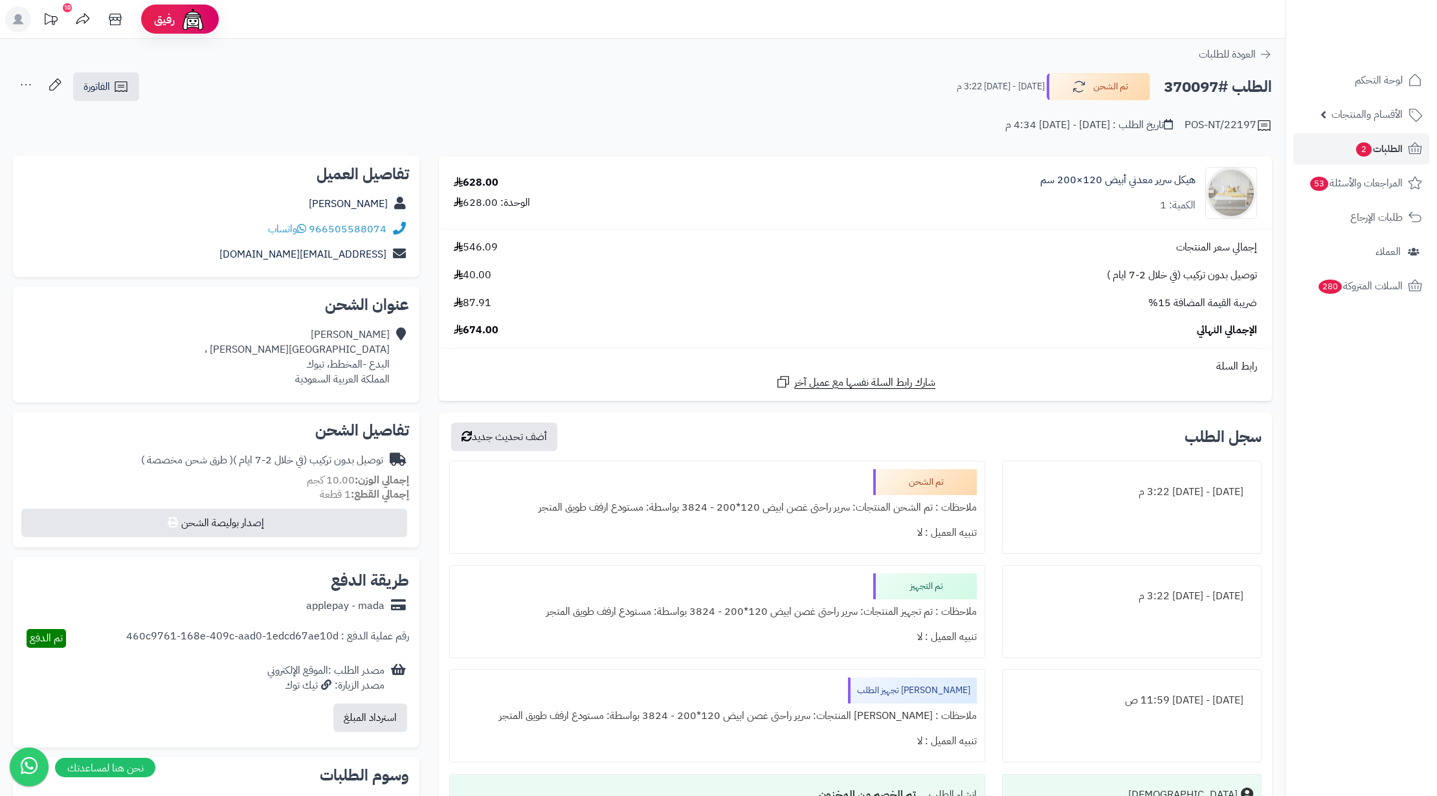
click at [358, 461] on div "توصيل بدون تركيب (في خلال 2-7 ايام ) ( طرق شحن مخصصة )" at bounding box center [262, 460] width 242 height 15
click at [1191, 89] on h2 "الطلب #370097" at bounding box center [1218, 87] width 108 height 27
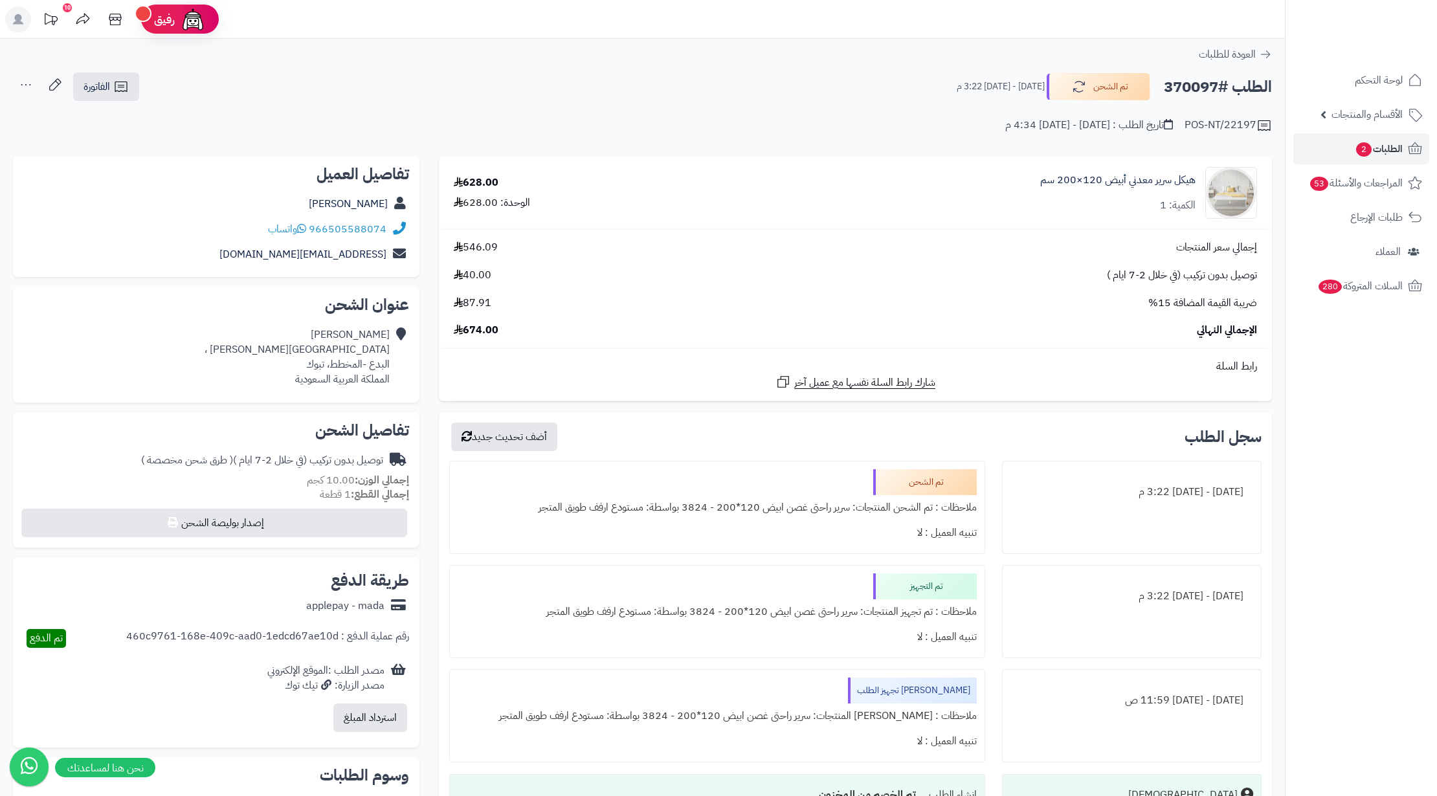
copy h2 "370097"
